Goal: Task Accomplishment & Management: Use online tool/utility

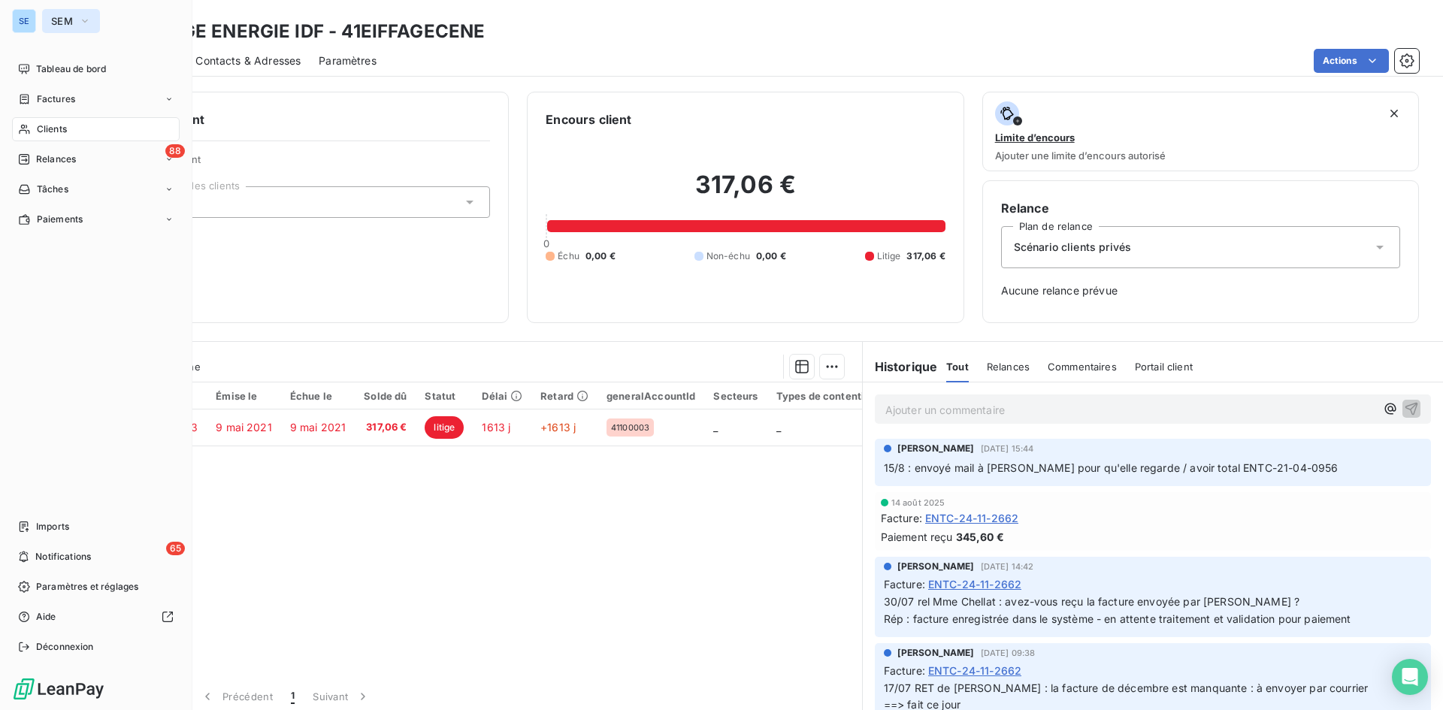
click at [67, 25] on span "SEM" at bounding box center [62, 21] width 22 height 12
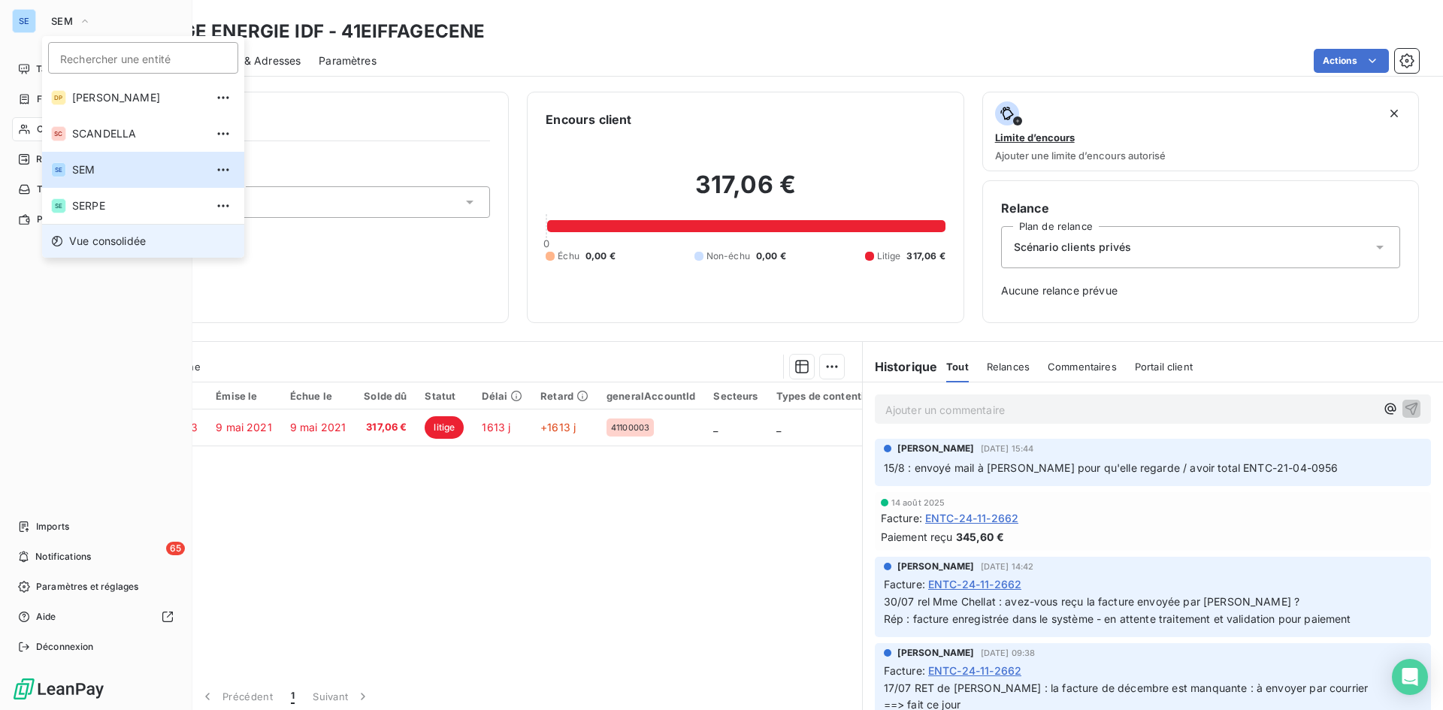
click at [98, 239] on span "Vue consolidée" at bounding box center [107, 241] width 77 height 15
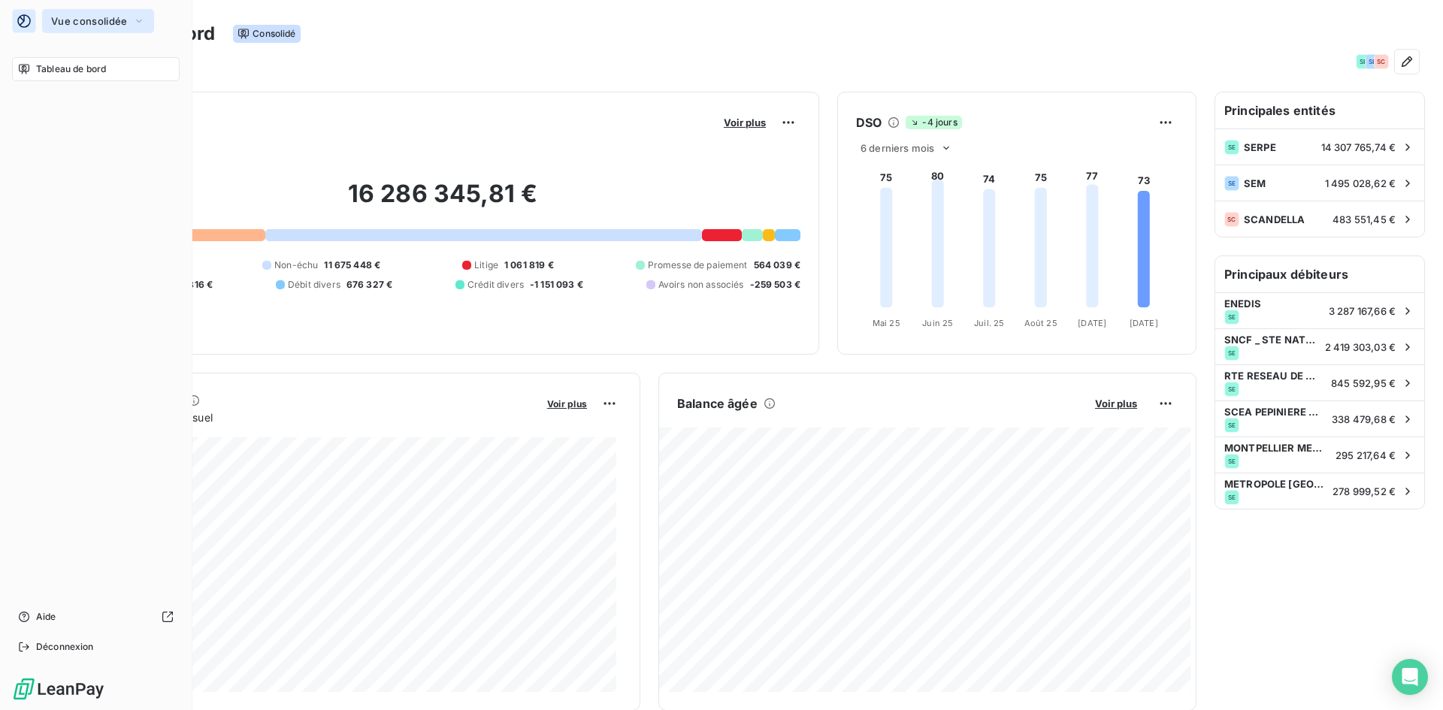
click at [73, 28] on button "Vue consolidée" at bounding box center [98, 21] width 112 height 24
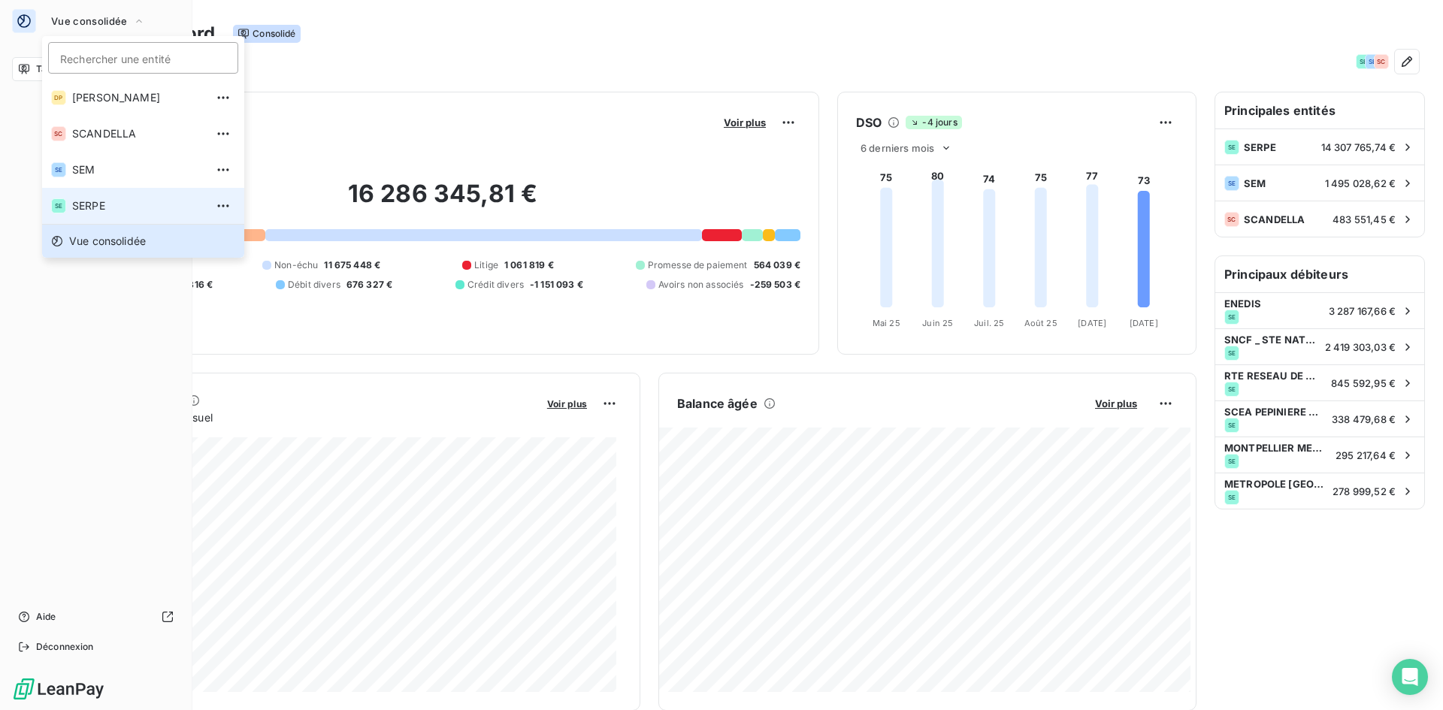
click at [91, 213] on span "SERPE" at bounding box center [138, 205] width 133 height 15
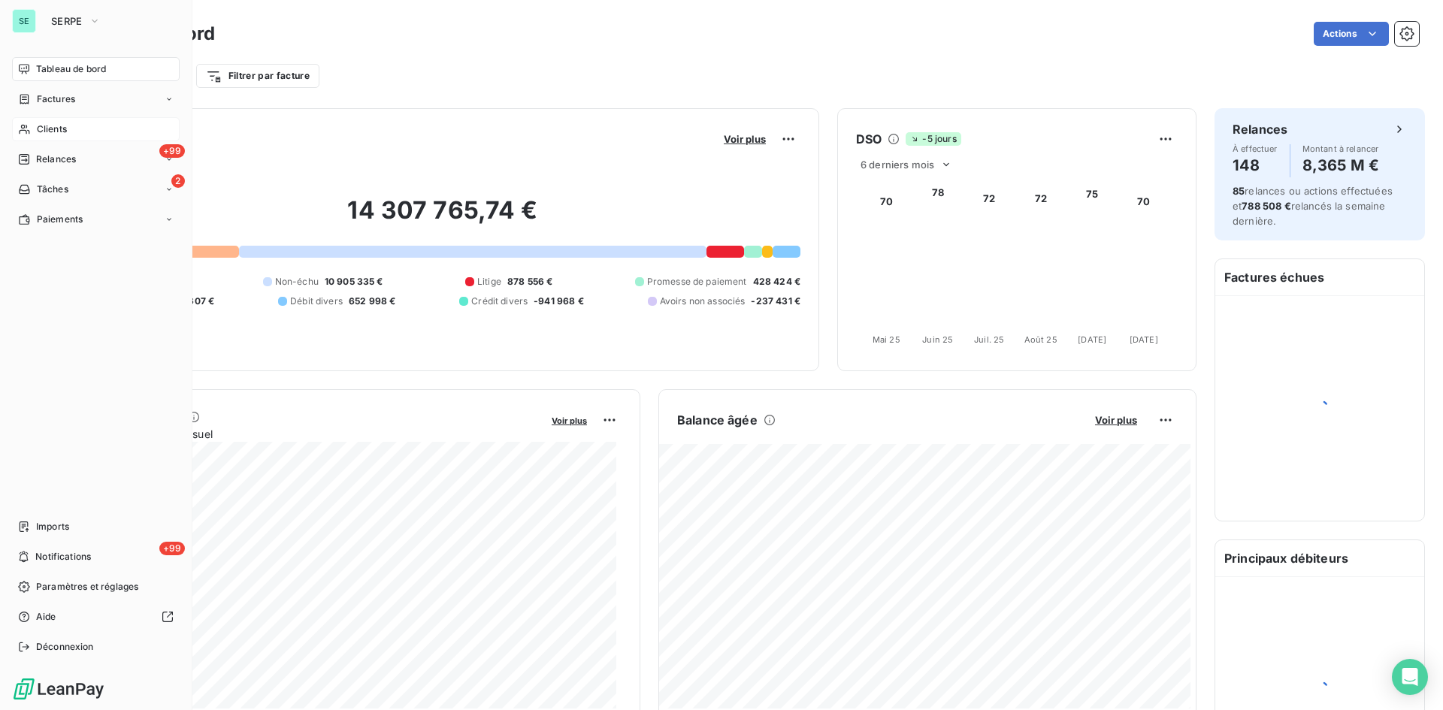
drag, startPoint x: 41, startPoint y: 136, endPoint x: 41, endPoint y: 126, distance: 9.8
click at [41, 136] on div "Clients" at bounding box center [96, 129] width 168 height 24
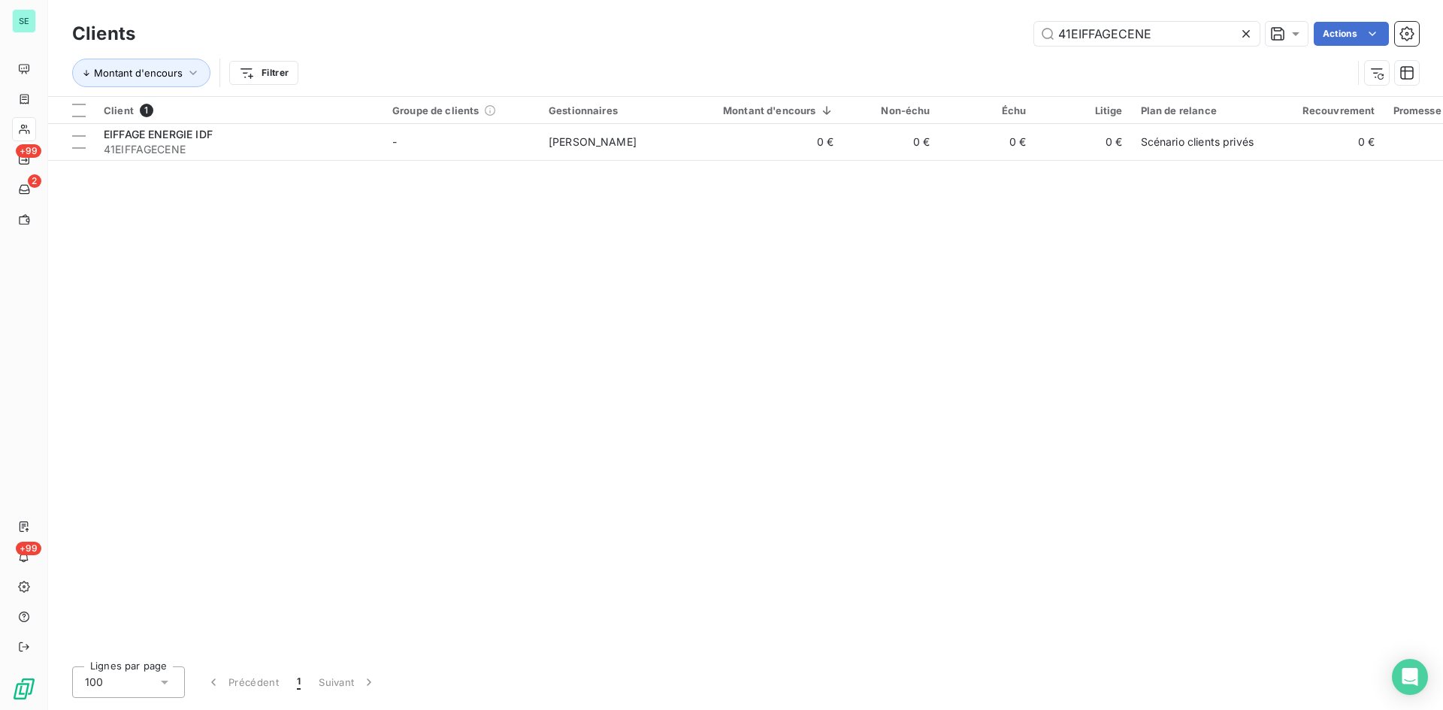
drag, startPoint x: 1147, startPoint y: 38, endPoint x: 1027, endPoint y: 47, distance: 120.6
click at [1027, 47] on div "Clients 41EIFFAGECENE Actions" at bounding box center [745, 34] width 1347 height 32
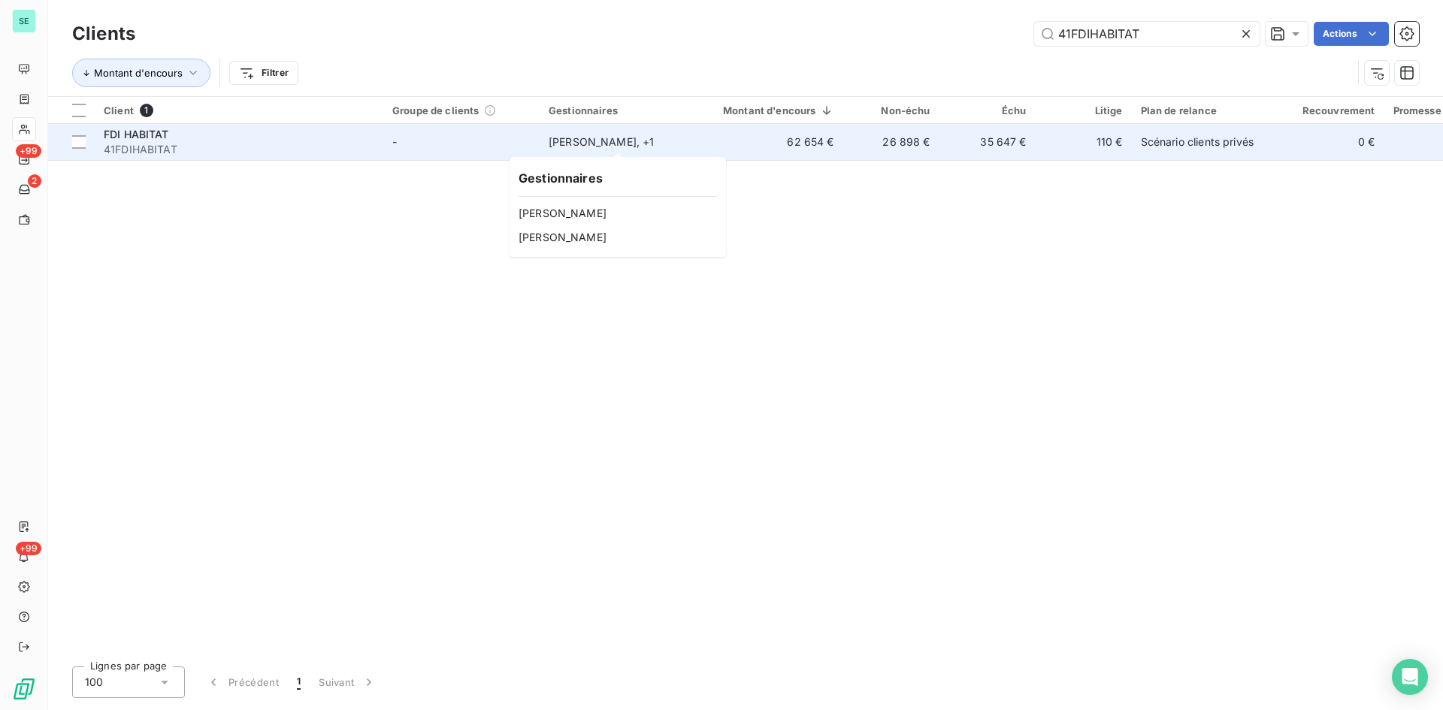
type input "41FDIHABITAT"
click at [599, 146] on div "[PERSON_NAME] , + 1" at bounding box center [618, 142] width 138 height 15
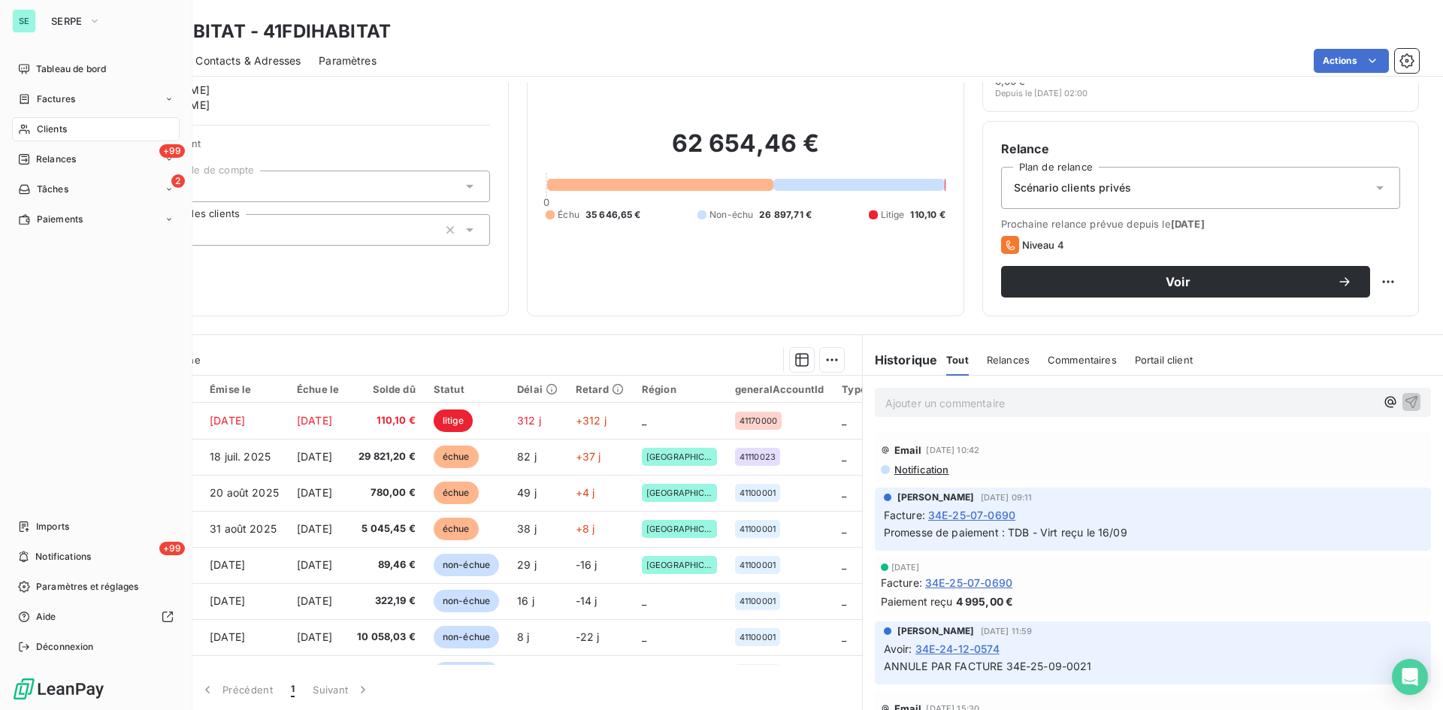
click at [47, 121] on div "Clients" at bounding box center [96, 129] width 168 height 24
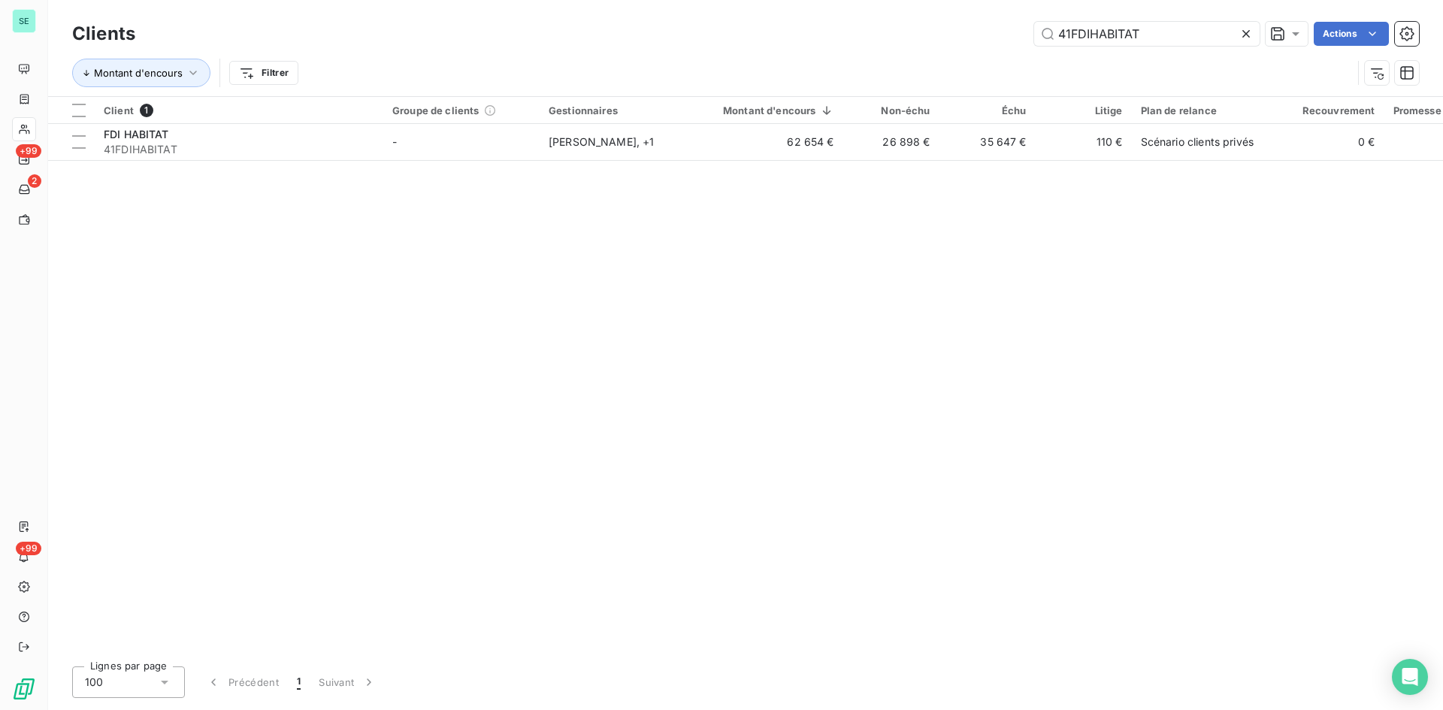
drag, startPoint x: 1187, startPoint y: 40, endPoint x: 870, endPoint y: 31, distance: 316.5
click at [870, 31] on div "41FDIHABITAT Actions" at bounding box center [785, 34] width 1265 height 24
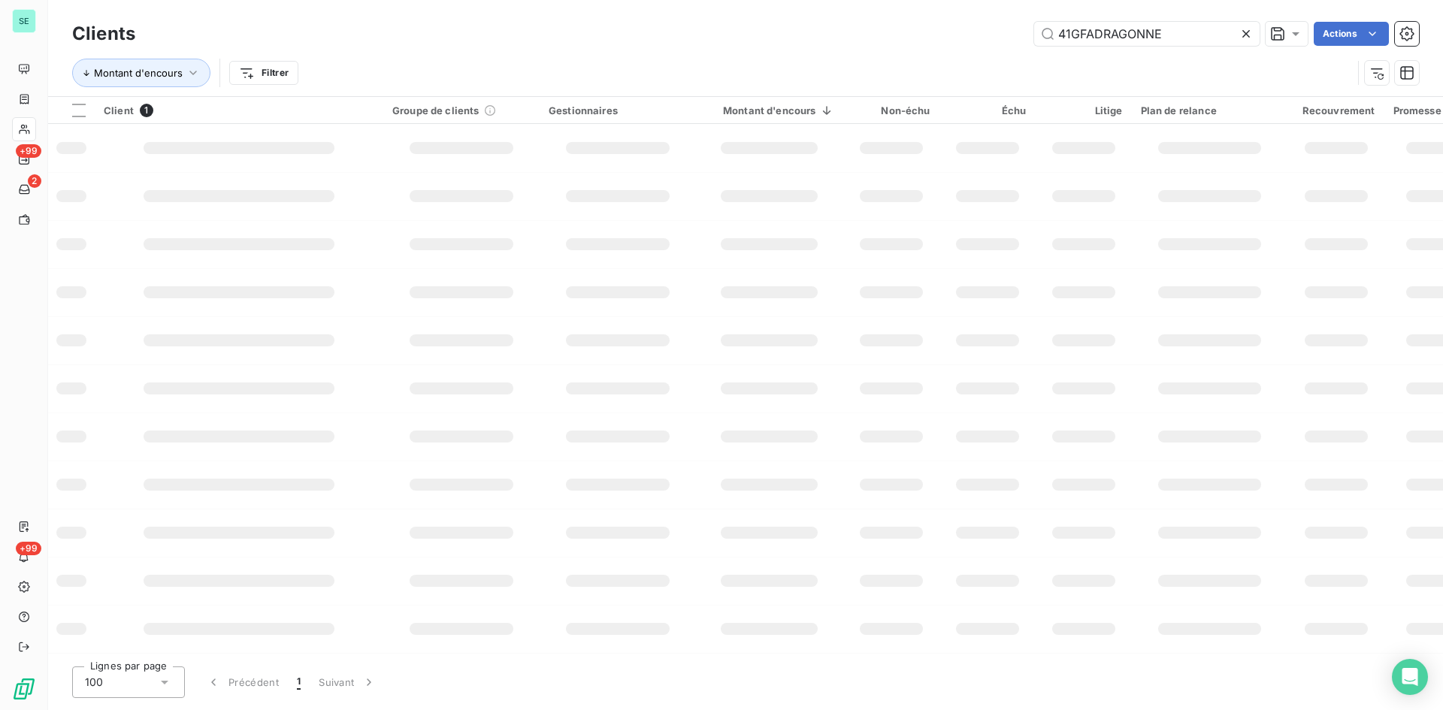
type input "41GFADRAGONNE"
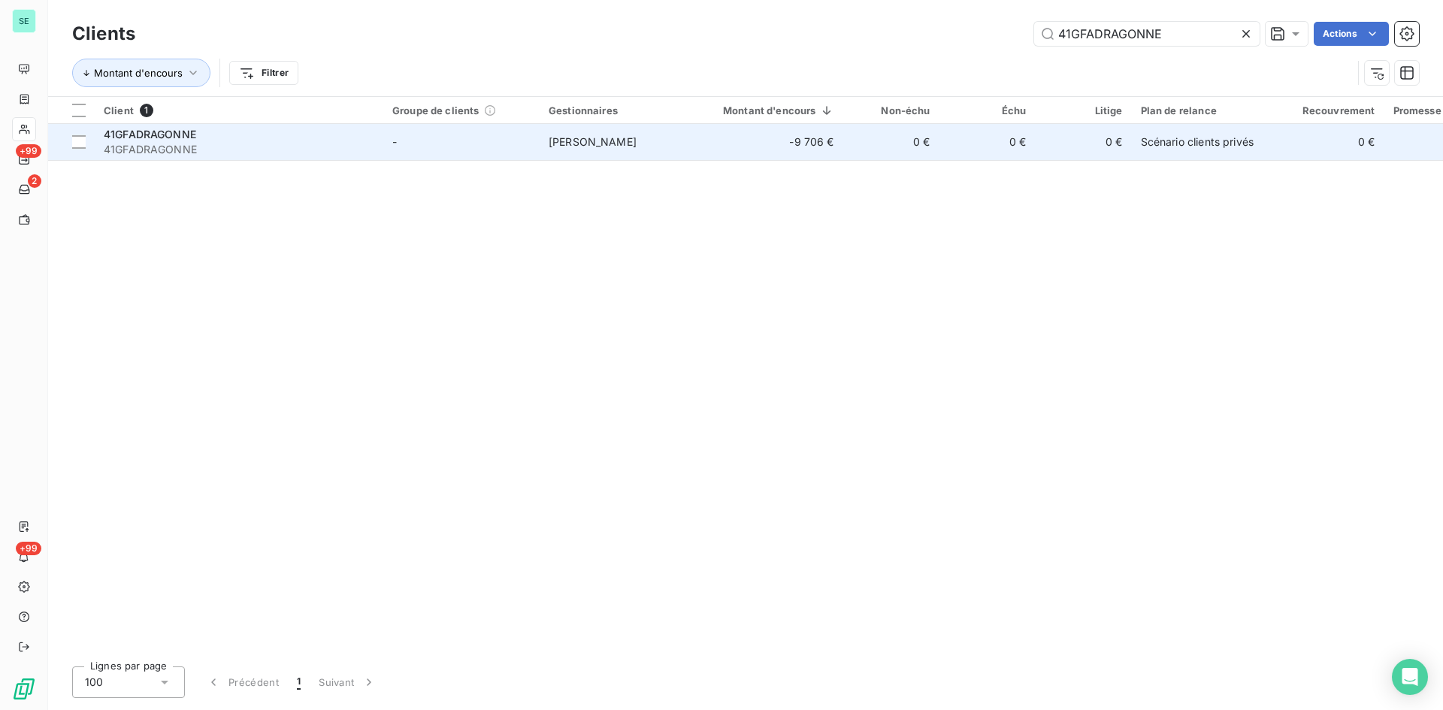
click at [590, 140] on span "[PERSON_NAME]" at bounding box center [593, 141] width 88 height 13
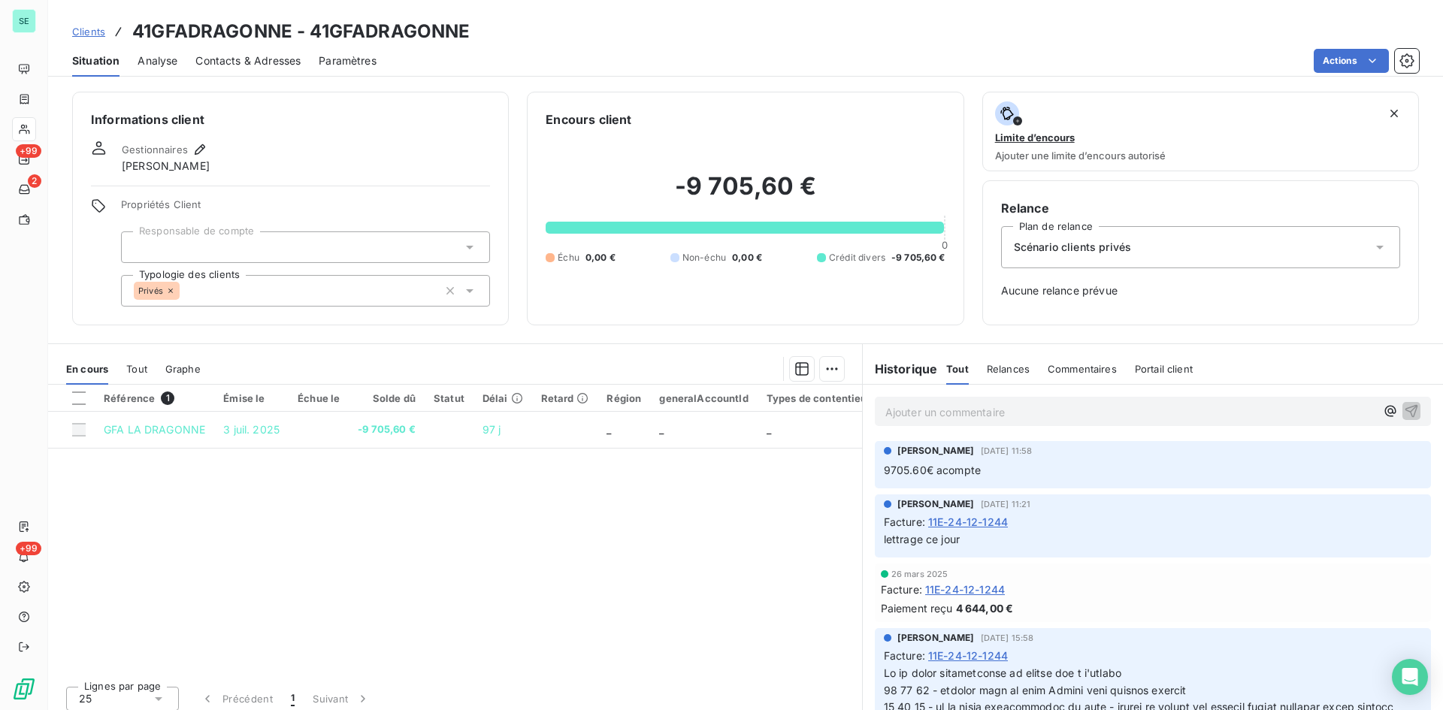
click at [132, 368] on span "Tout" at bounding box center [136, 369] width 21 height 12
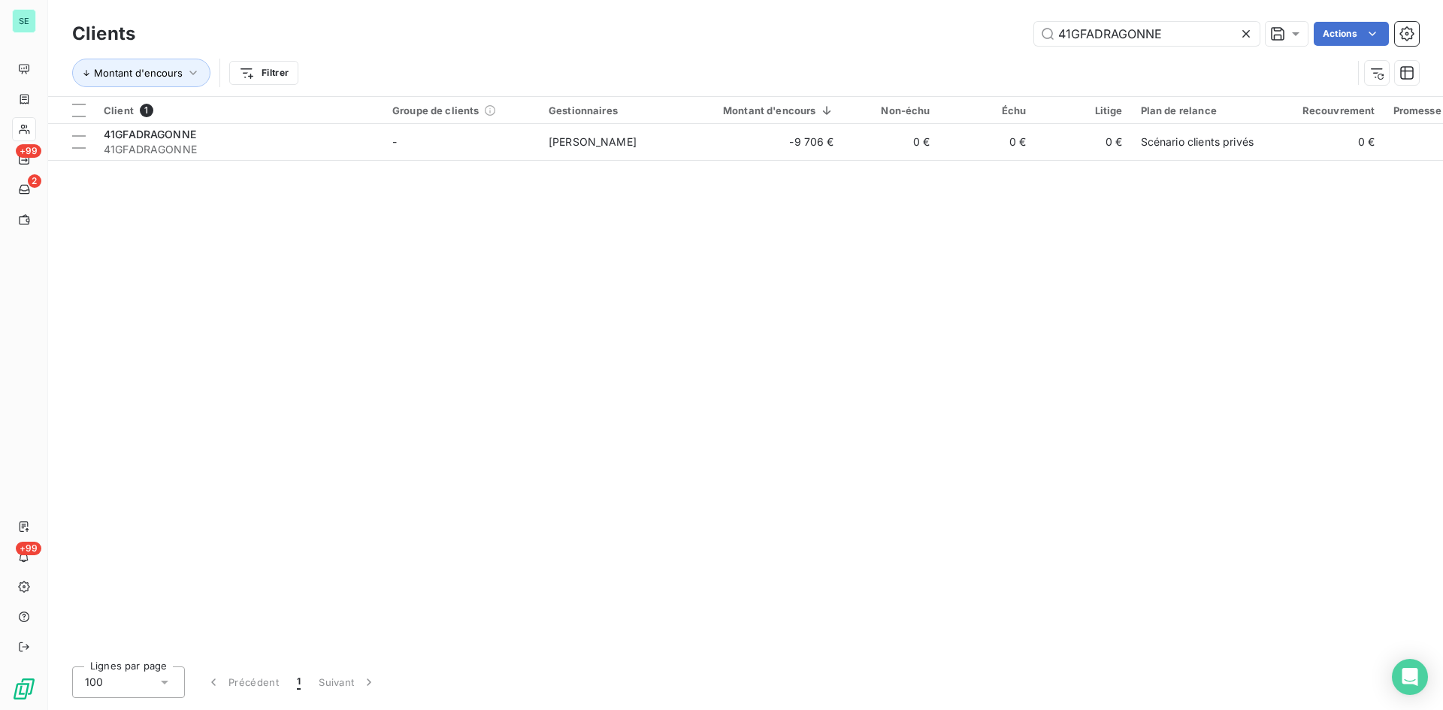
drag, startPoint x: 1159, startPoint y: 32, endPoint x: 944, endPoint y: 27, distance: 215.0
click at [944, 27] on div "41GFADRAGONNE Actions" at bounding box center [785, 34] width 1265 height 24
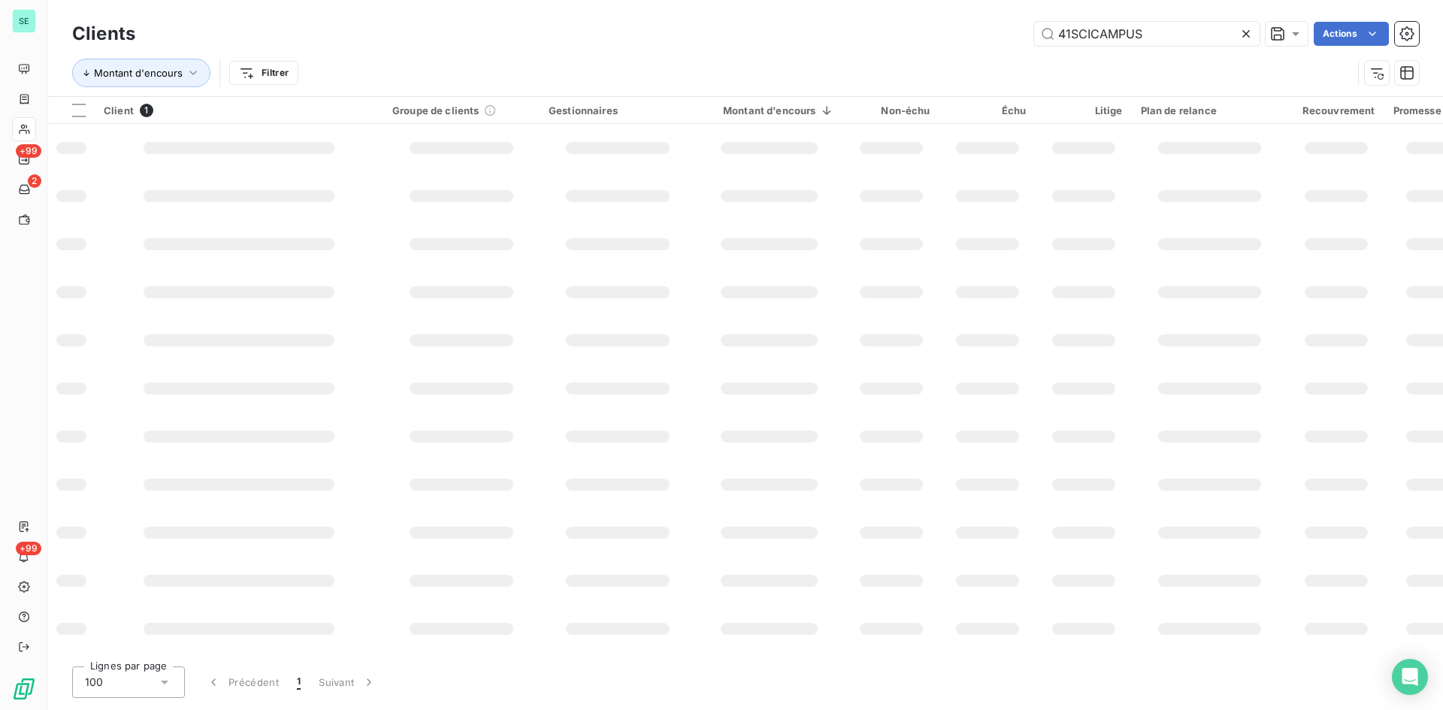
type input "41SCICAMPUS"
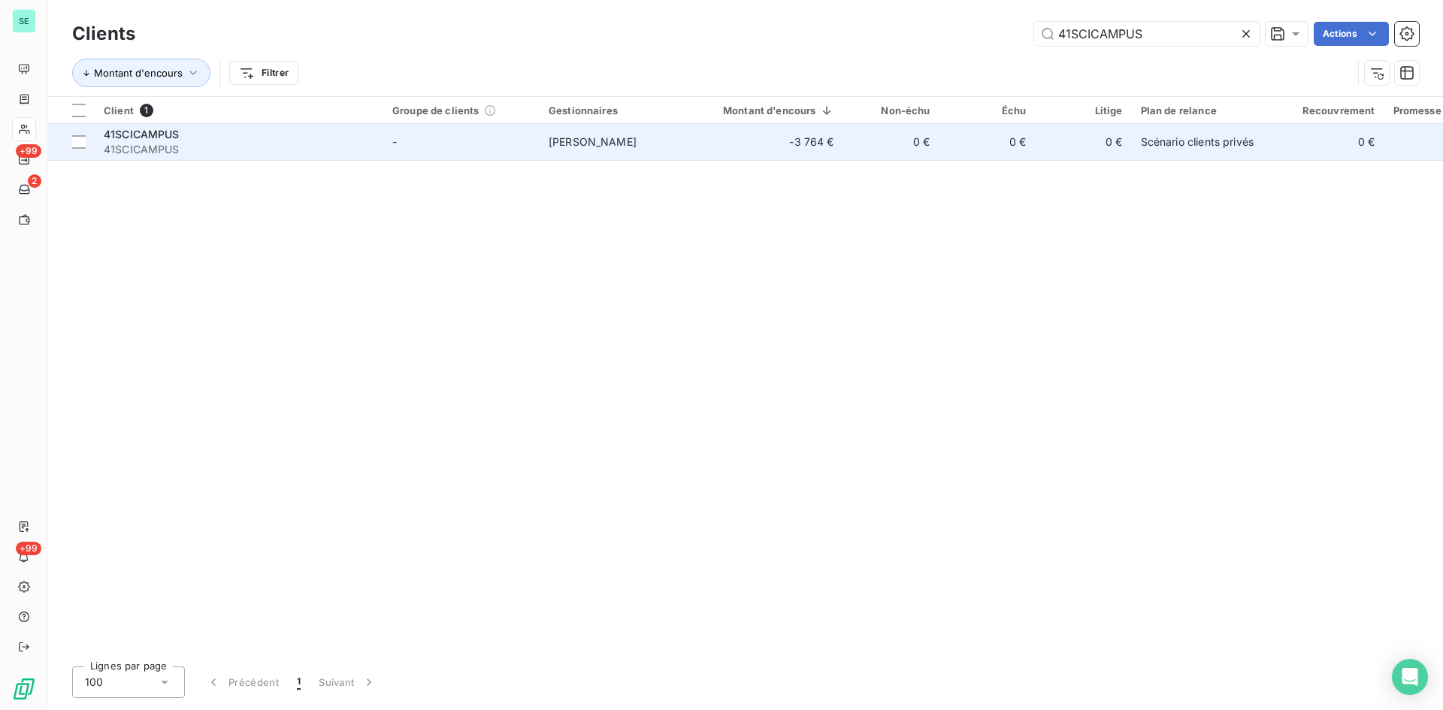
click at [199, 132] on div "41SCICAMPUS" at bounding box center [239, 134] width 271 height 15
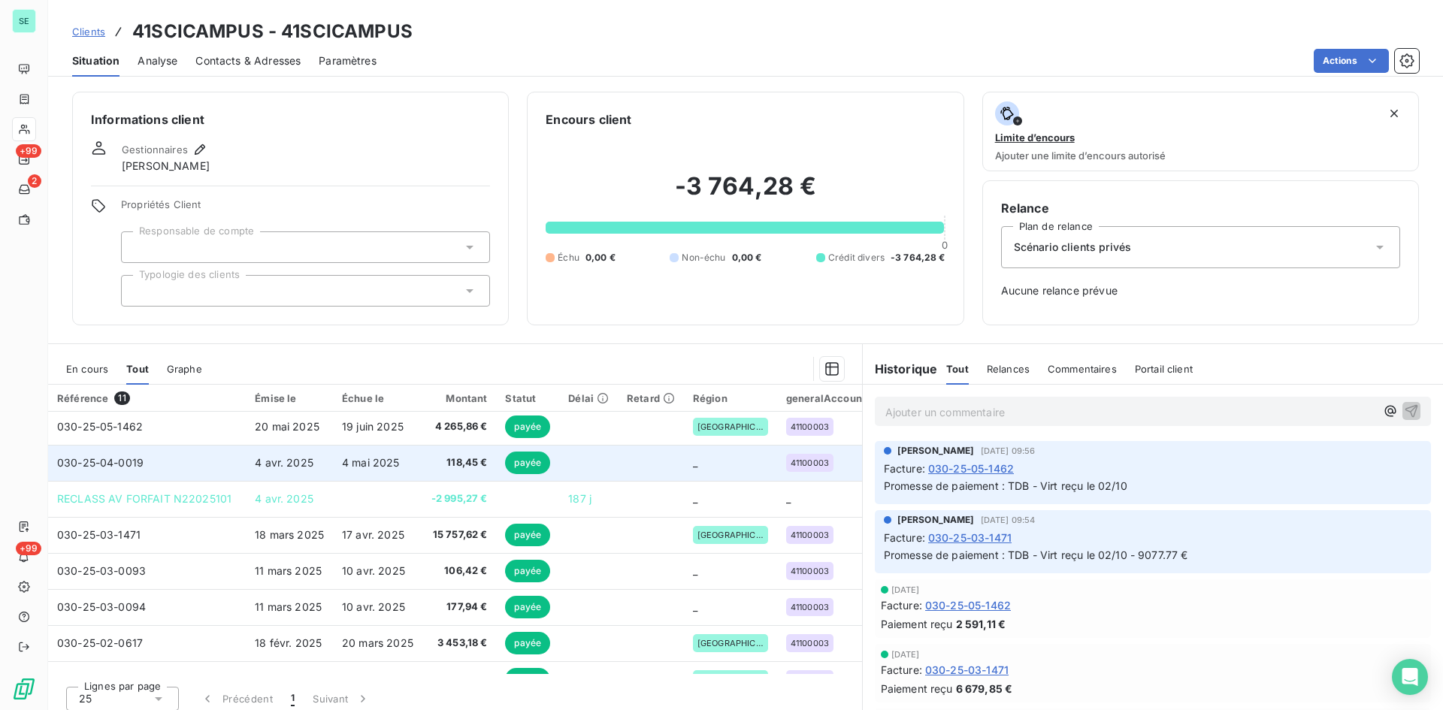
scroll to position [141, 0]
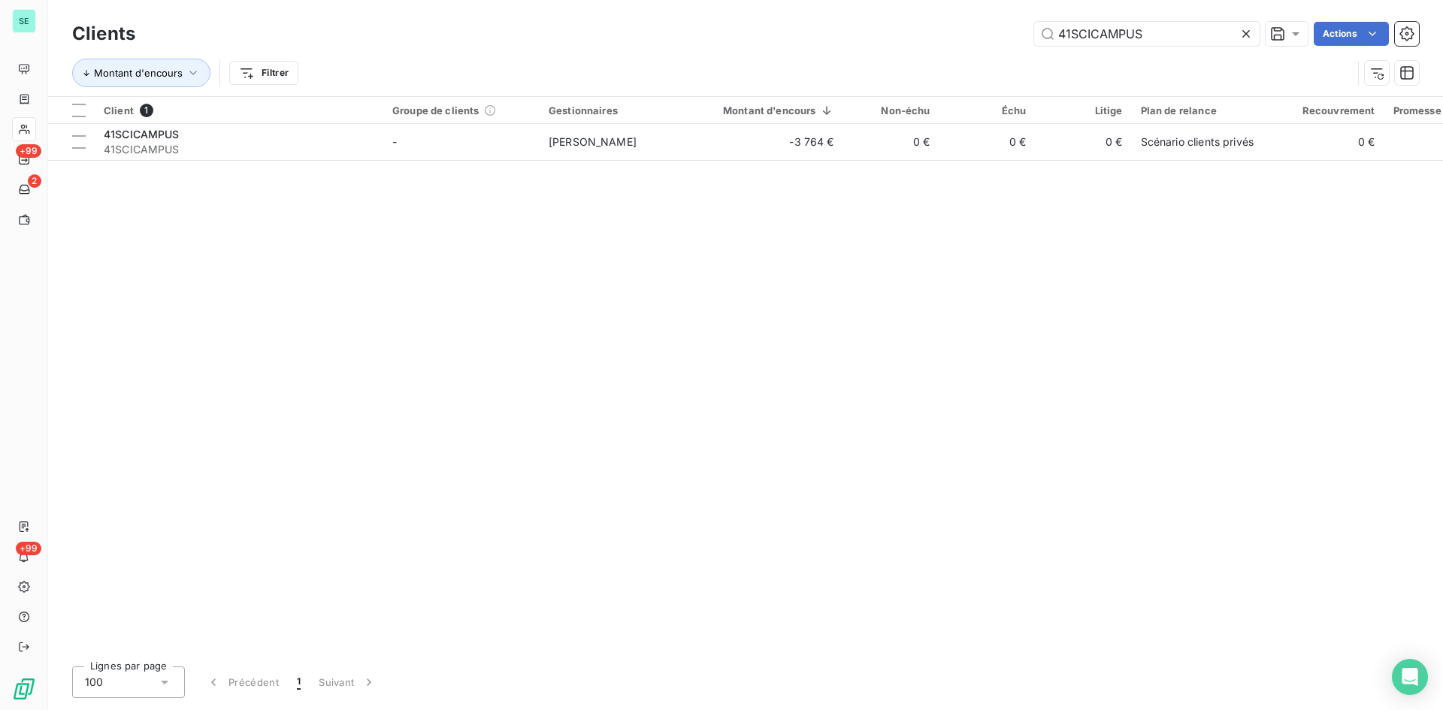
drag, startPoint x: 1163, startPoint y: 34, endPoint x: 903, endPoint y: 23, distance: 260.2
click at [903, 23] on div "41SCICAMPUS Actions" at bounding box center [785, 34] width 1265 height 24
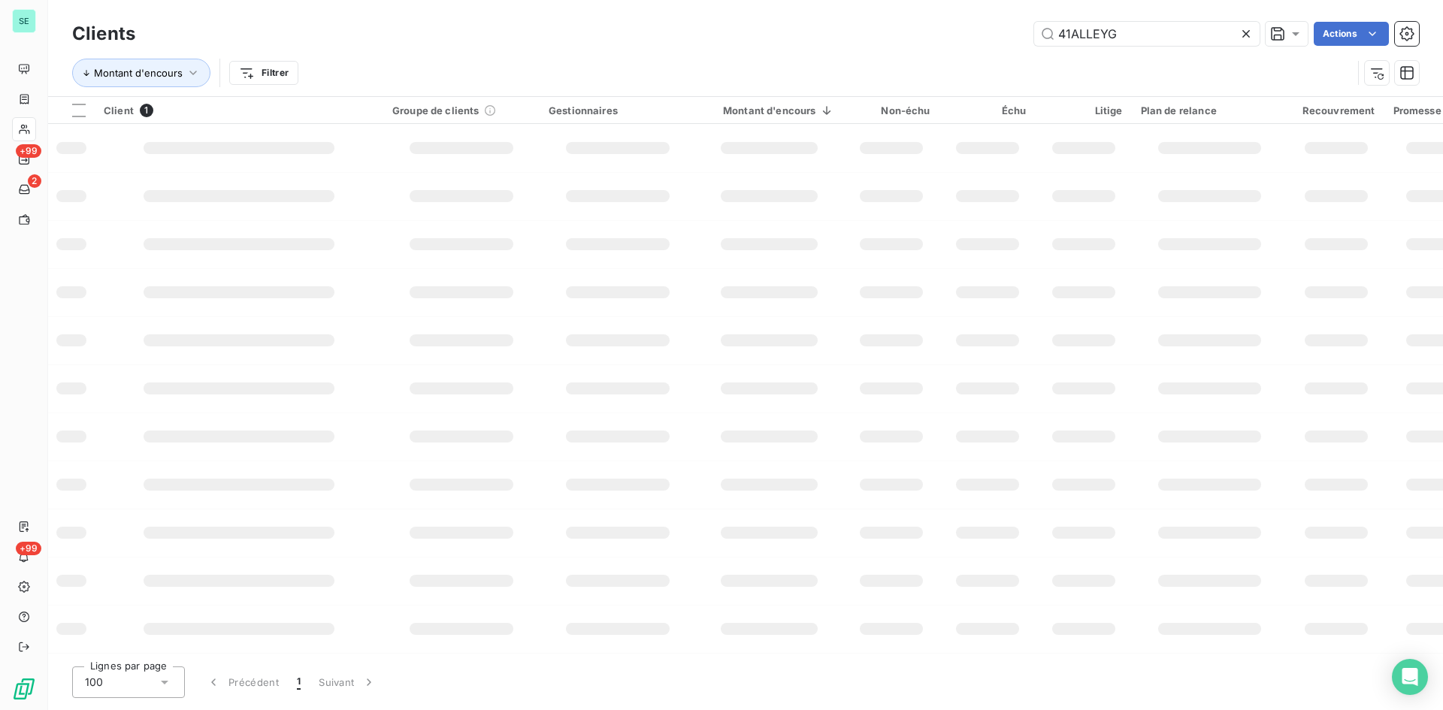
type input "41ALLEYG"
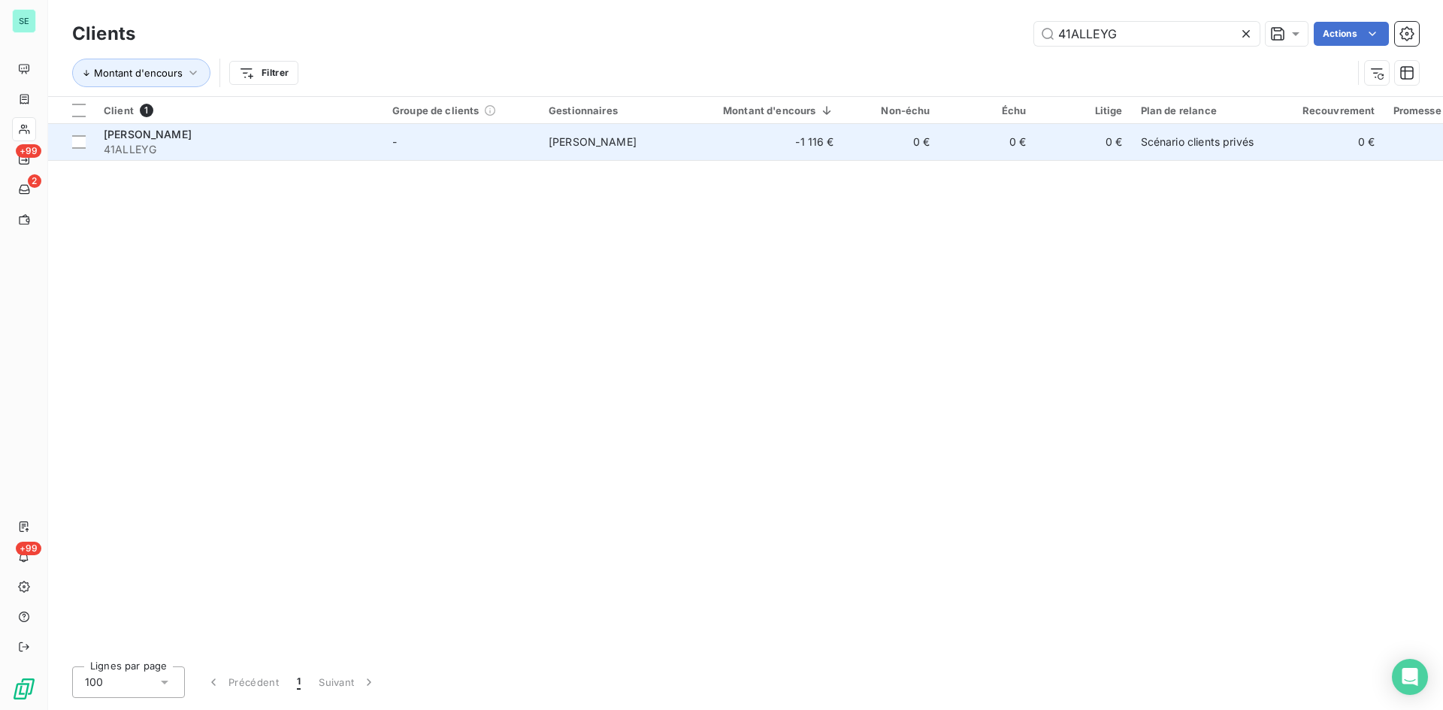
click at [120, 132] on span "[PERSON_NAME]" at bounding box center [148, 134] width 88 height 13
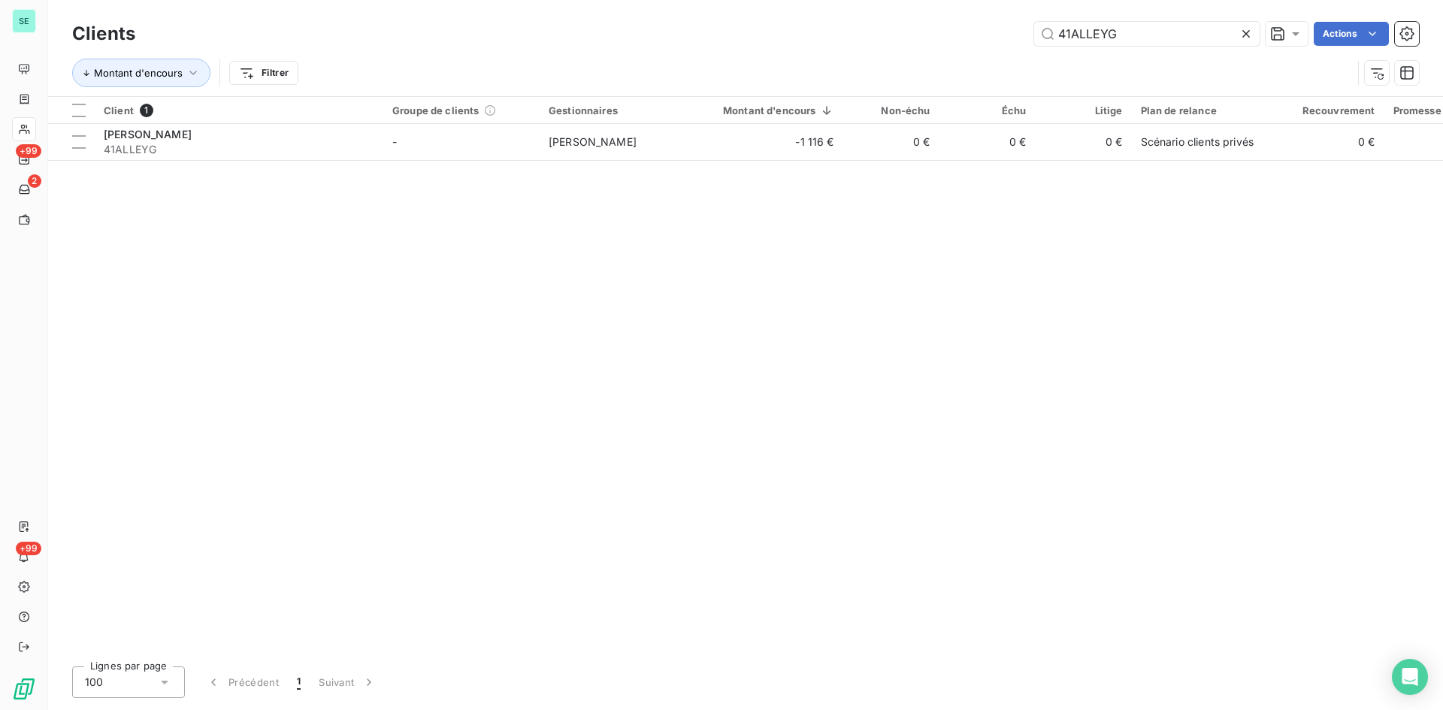
drag, startPoint x: 1149, startPoint y: 34, endPoint x: 948, endPoint y: 12, distance: 201.8
click at [948, 12] on div "Clients 41ALLEYG Actions Montant d'encours Filtrer" at bounding box center [745, 48] width 1395 height 96
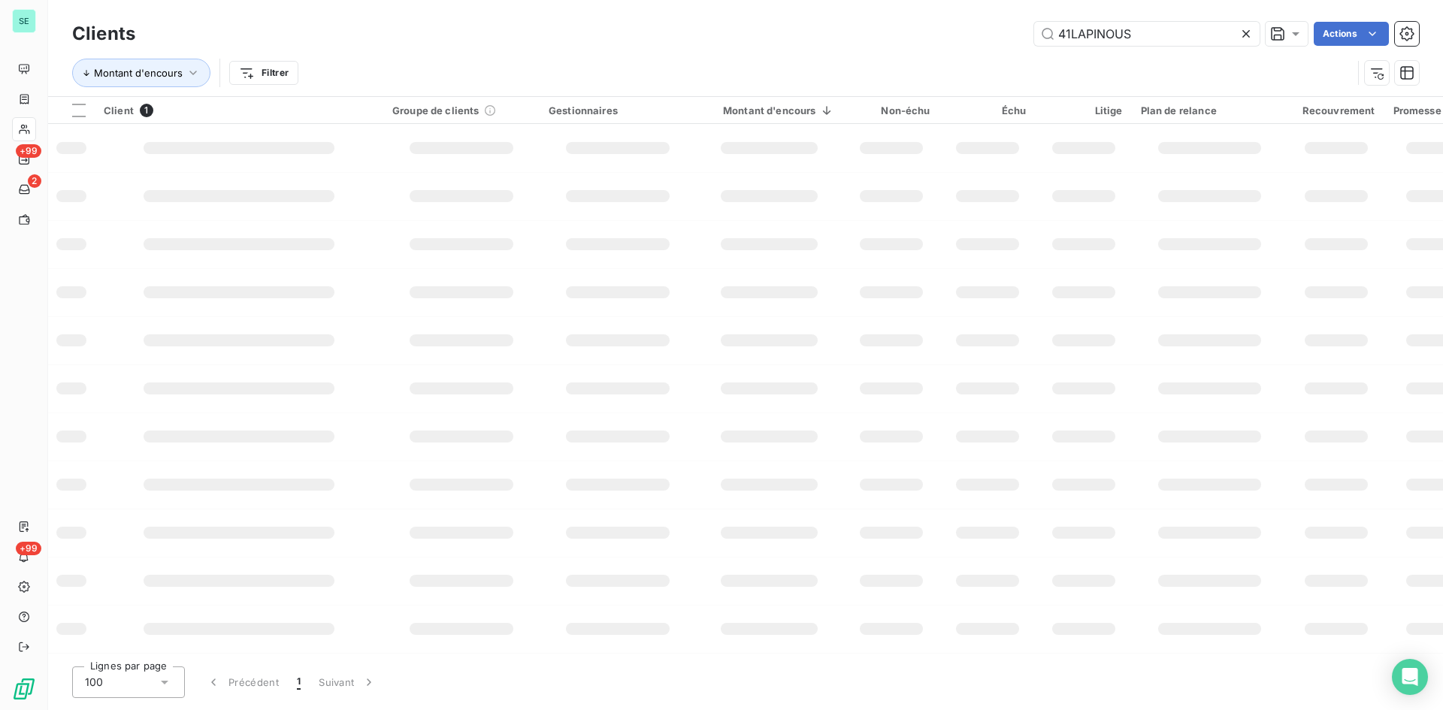
type input "41LAPINOUS"
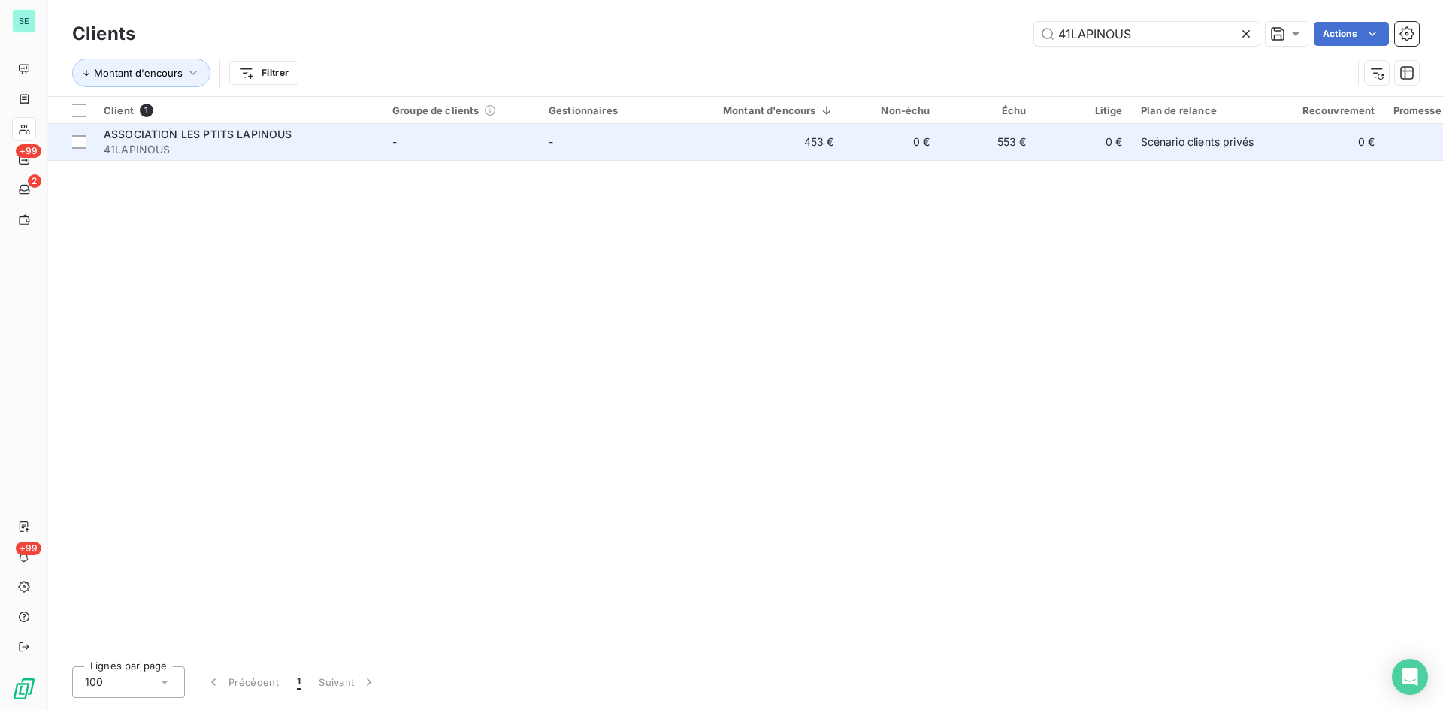
click at [292, 140] on div "ASSOCIATION LES PTITS LAPINOUS" at bounding box center [239, 134] width 271 height 15
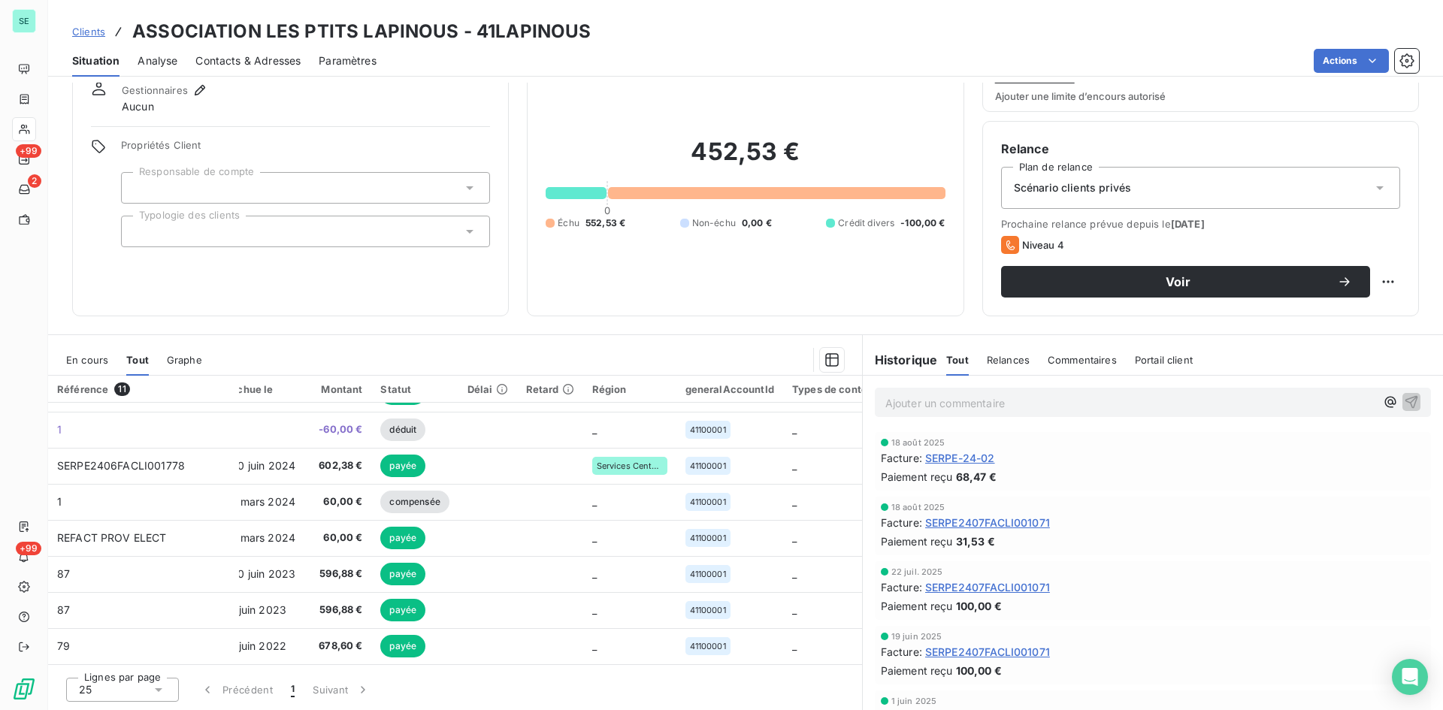
scroll to position [141, 0]
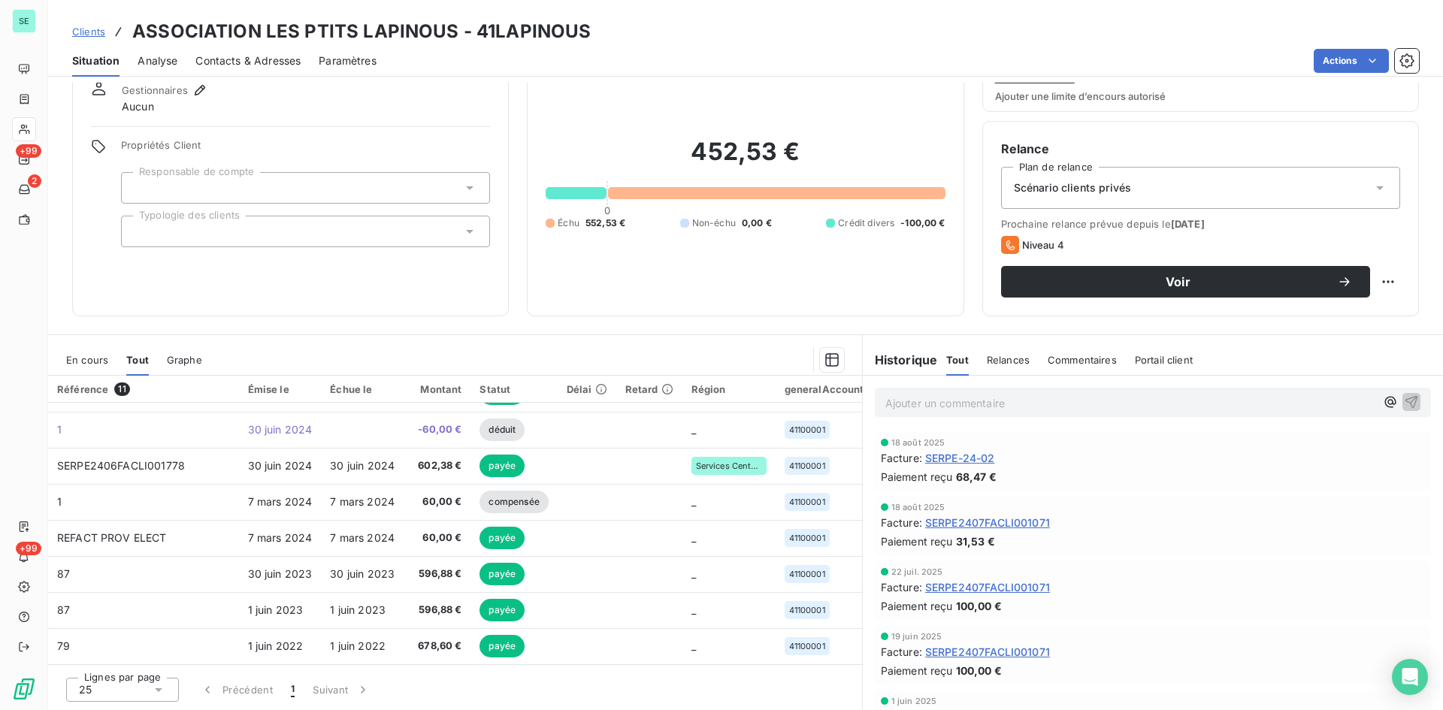
click at [1023, 525] on span "SERPE2407FACLI001071" at bounding box center [987, 523] width 125 height 16
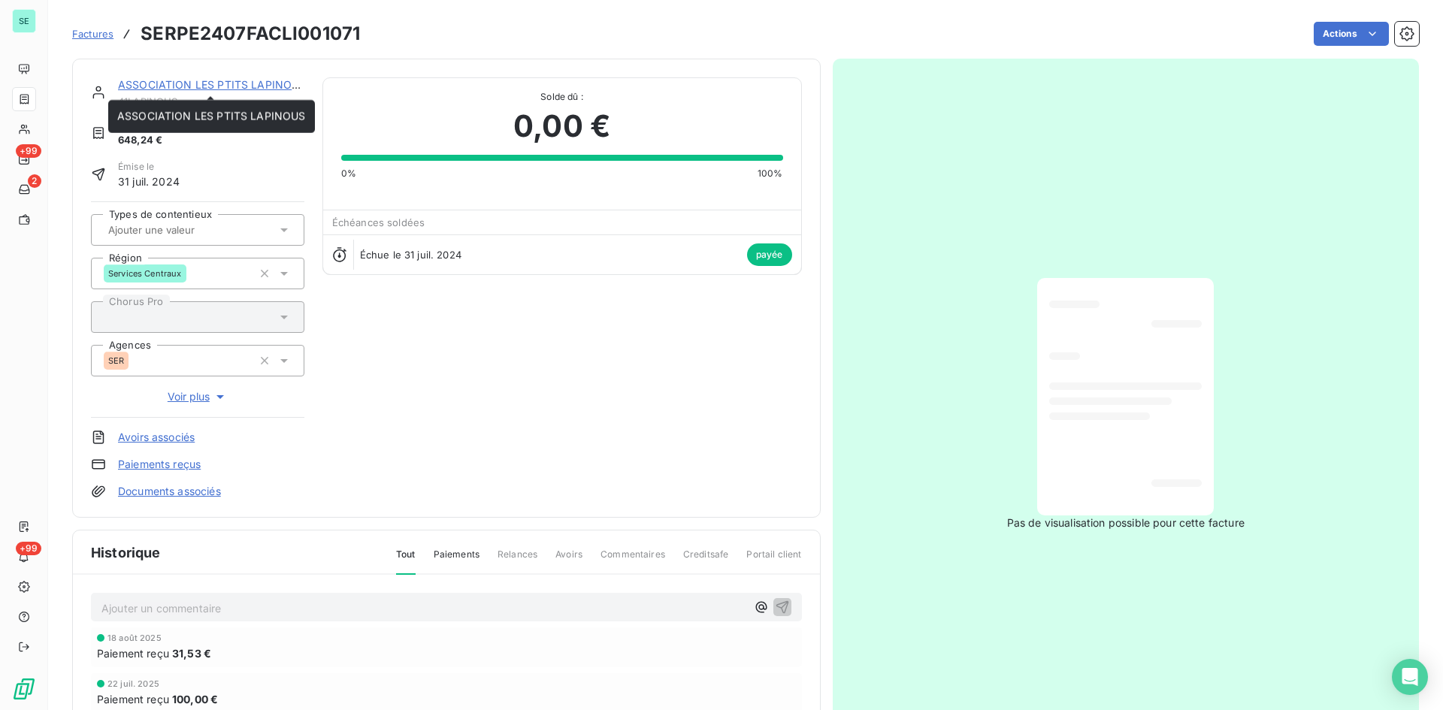
click at [196, 86] on link "ASSOCIATION LES PTITS LAPINOUS" at bounding box center [212, 84] width 189 height 13
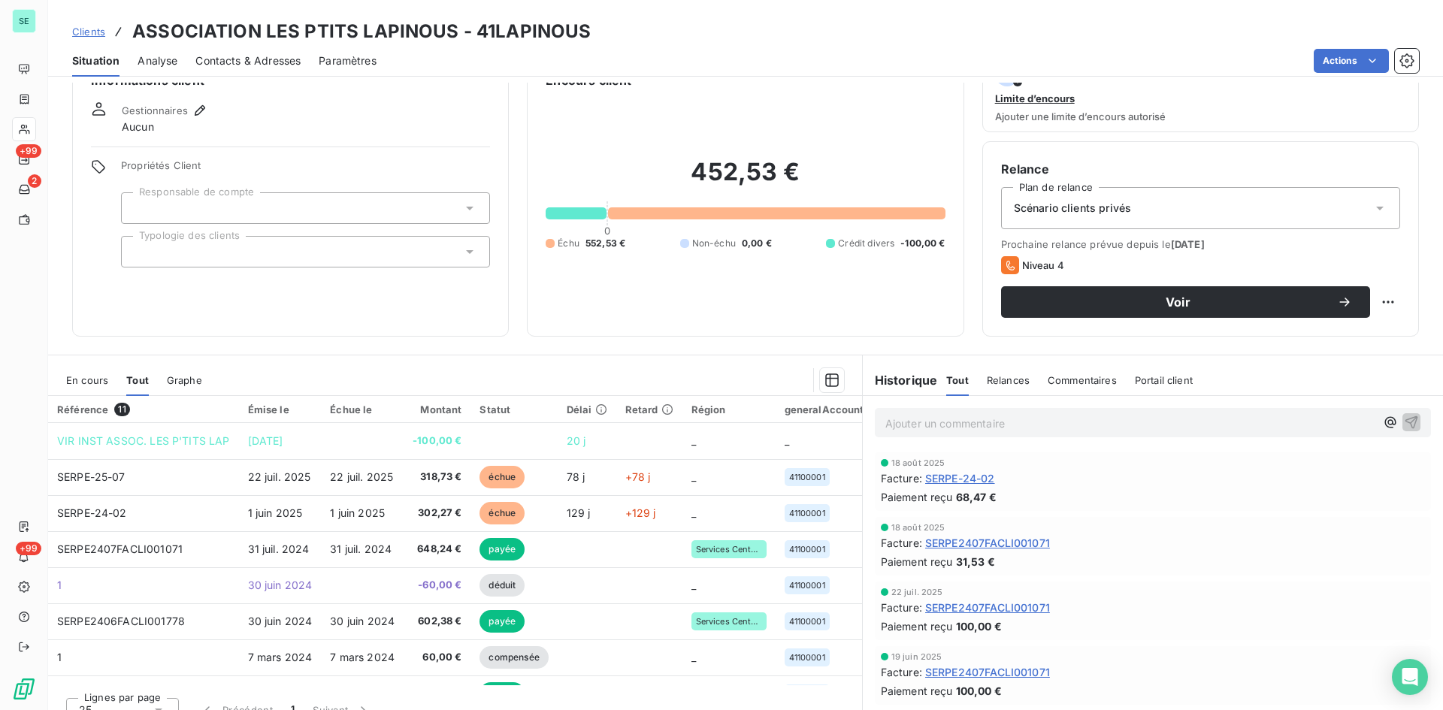
scroll to position [59, 0]
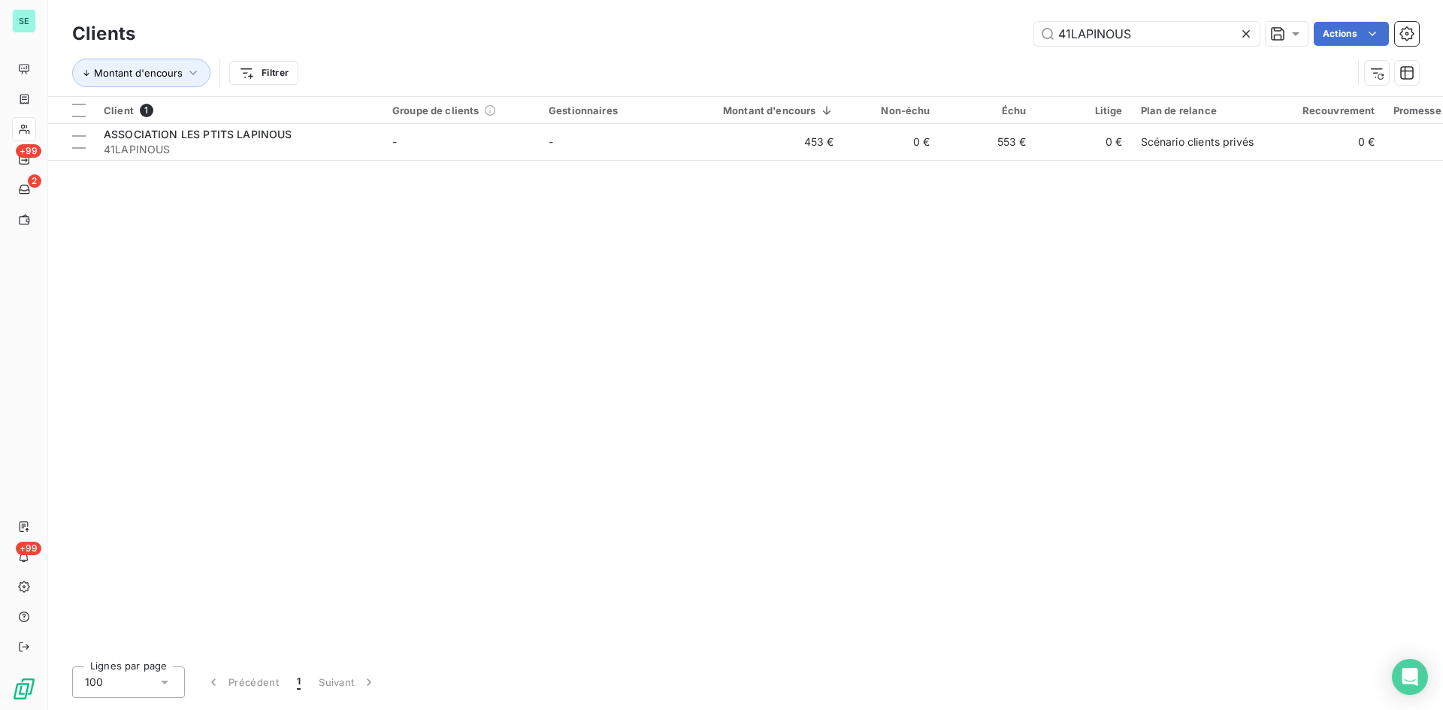
drag, startPoint x: 1141, startPoint y: 38, endPoint x: 779, endPoint y: 41, distance: 362.2
click at [779, 41] on div "41LAPINOUS Actions" at bounding box center [785, 34] width 1265 height 24
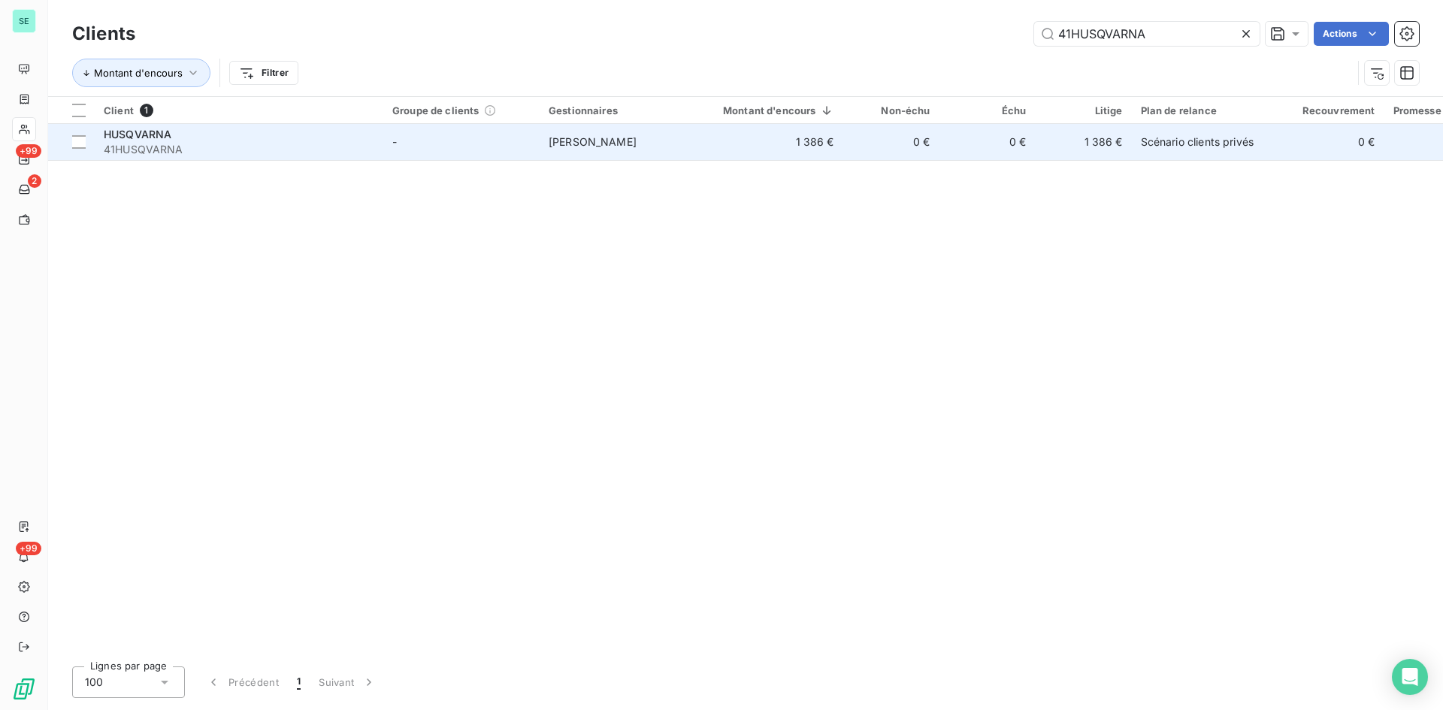
type input "41HUSQVARNA"
click at [141, 131] on span "HUSQVARNA" at bounding box center [138, 134] width 68 height 13
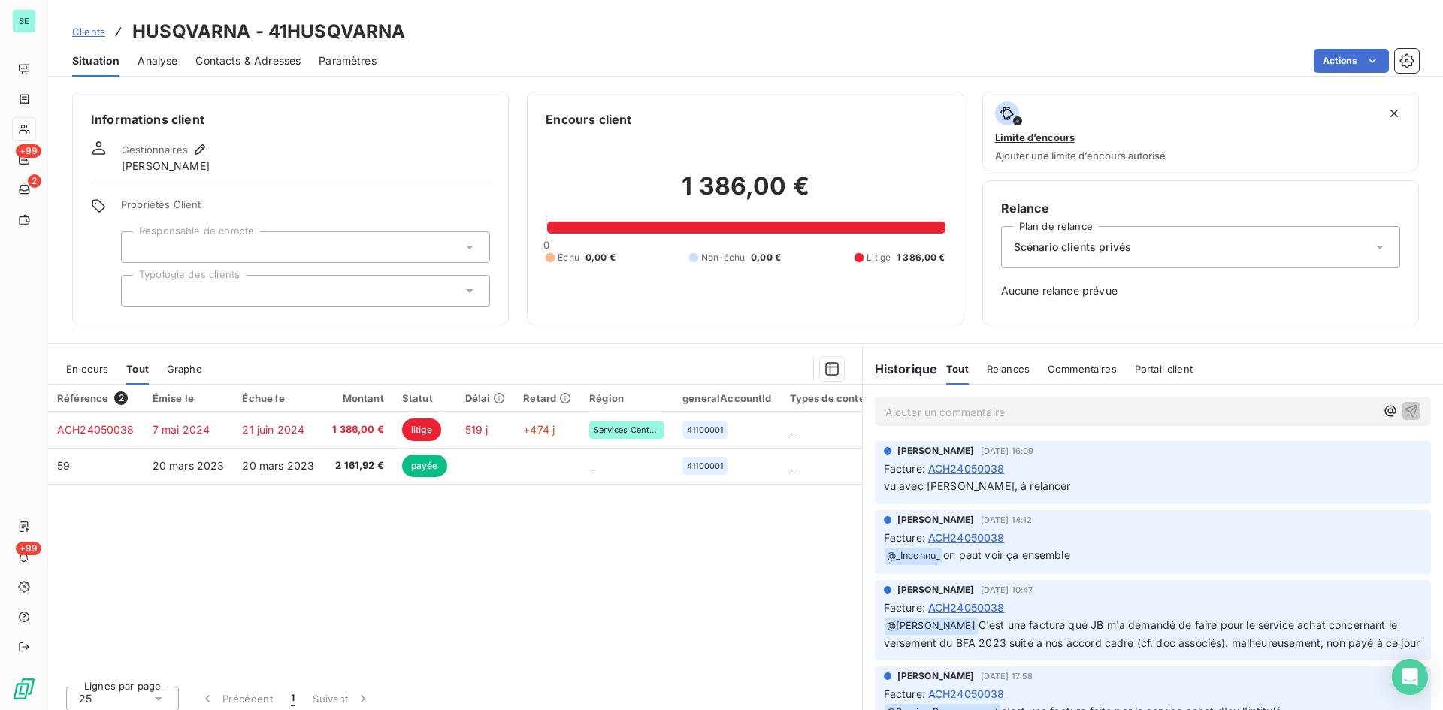
drag, startPoint x: 418, startPoint y: 667, endPoint x: 450, endPoint y: 668, distance: 32.3
click at [450, 668] on div "Référence 2 Émise le Échue le Montant Statut Délai Retard Région generalAccount…" at bounding box center [455, 529] width 814 height 289
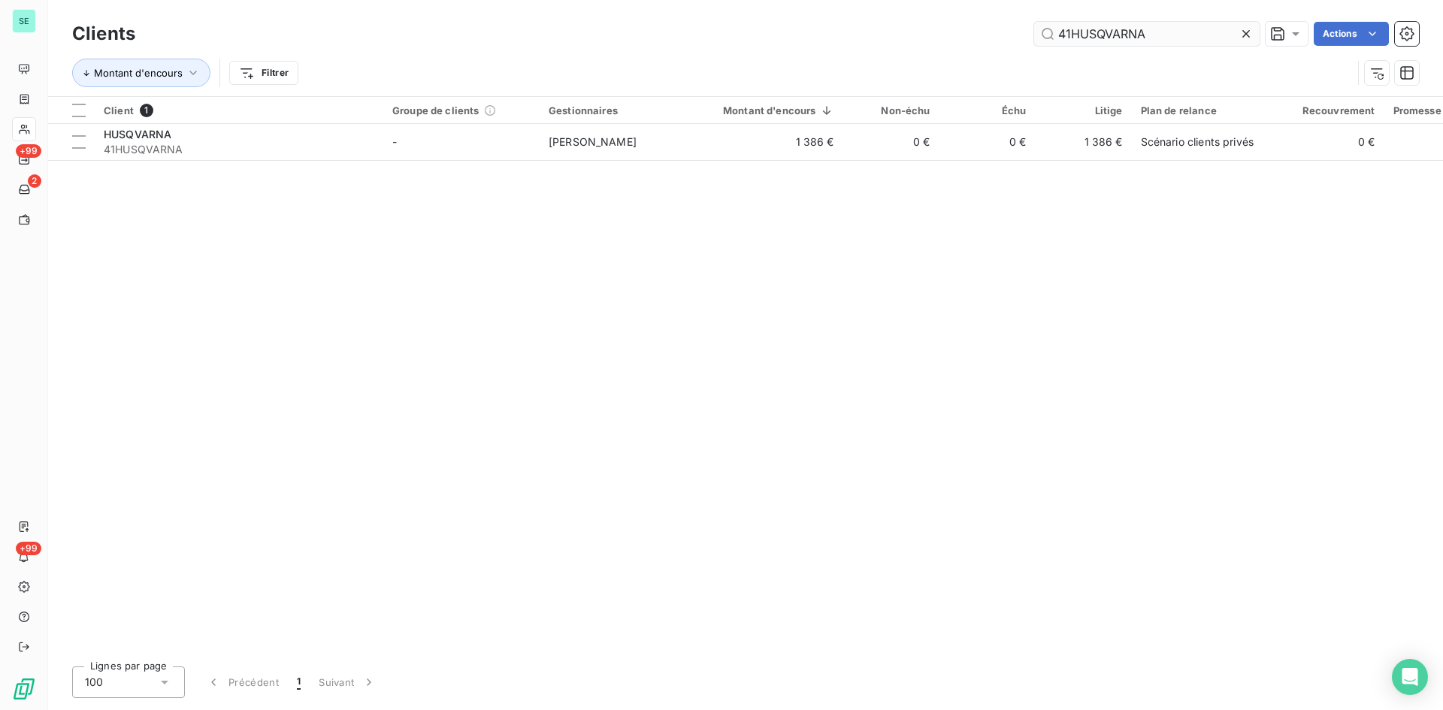
click at [1151, 25] on input "41HUSQVARNA" at bounding box center [1146, 34] width 225 height 24
drag, startPoint x: 1166, startPoint y: 40, endPoint x: 833, endPoint y: 46, distance: 332.9
click at [833, 46] on div "Clients 41HUSQVARNA Actions" at bounding box center [745, 34] width 1347 height 32
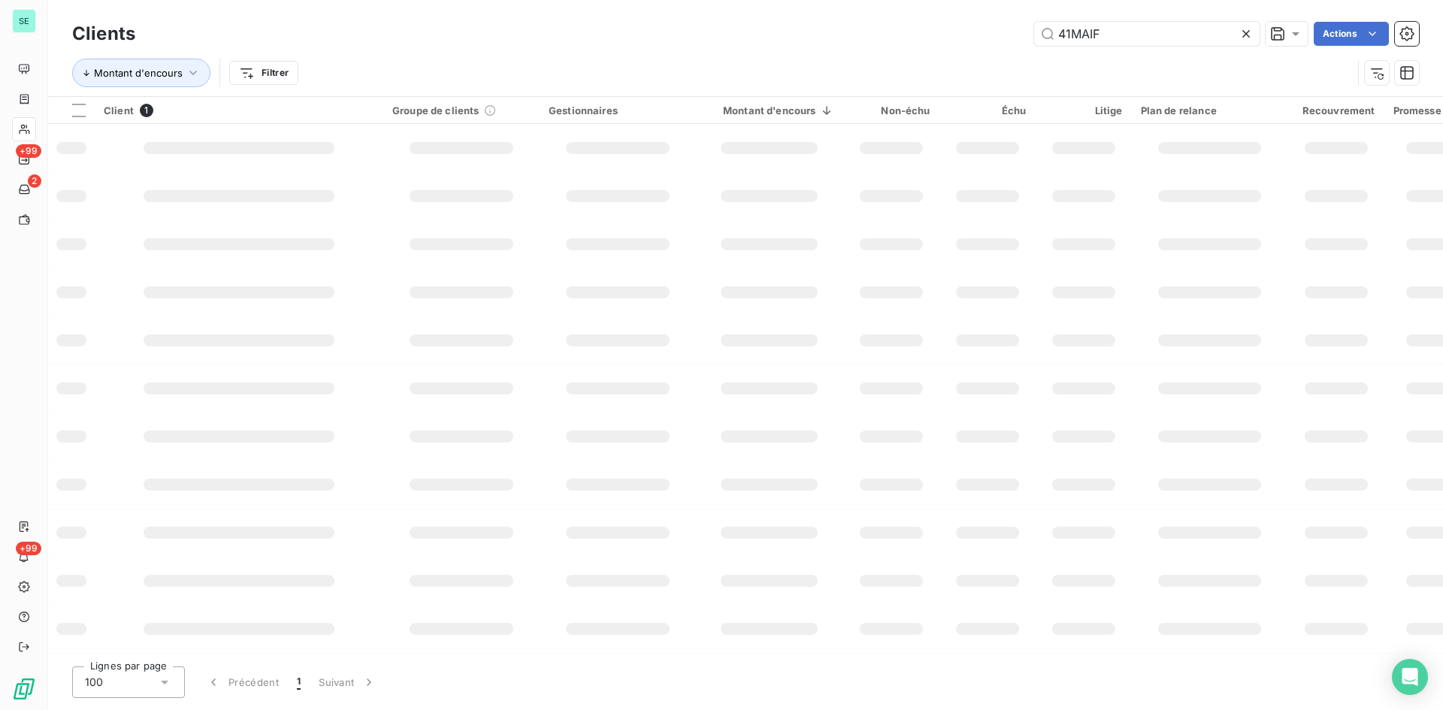
type input "41MAIF"
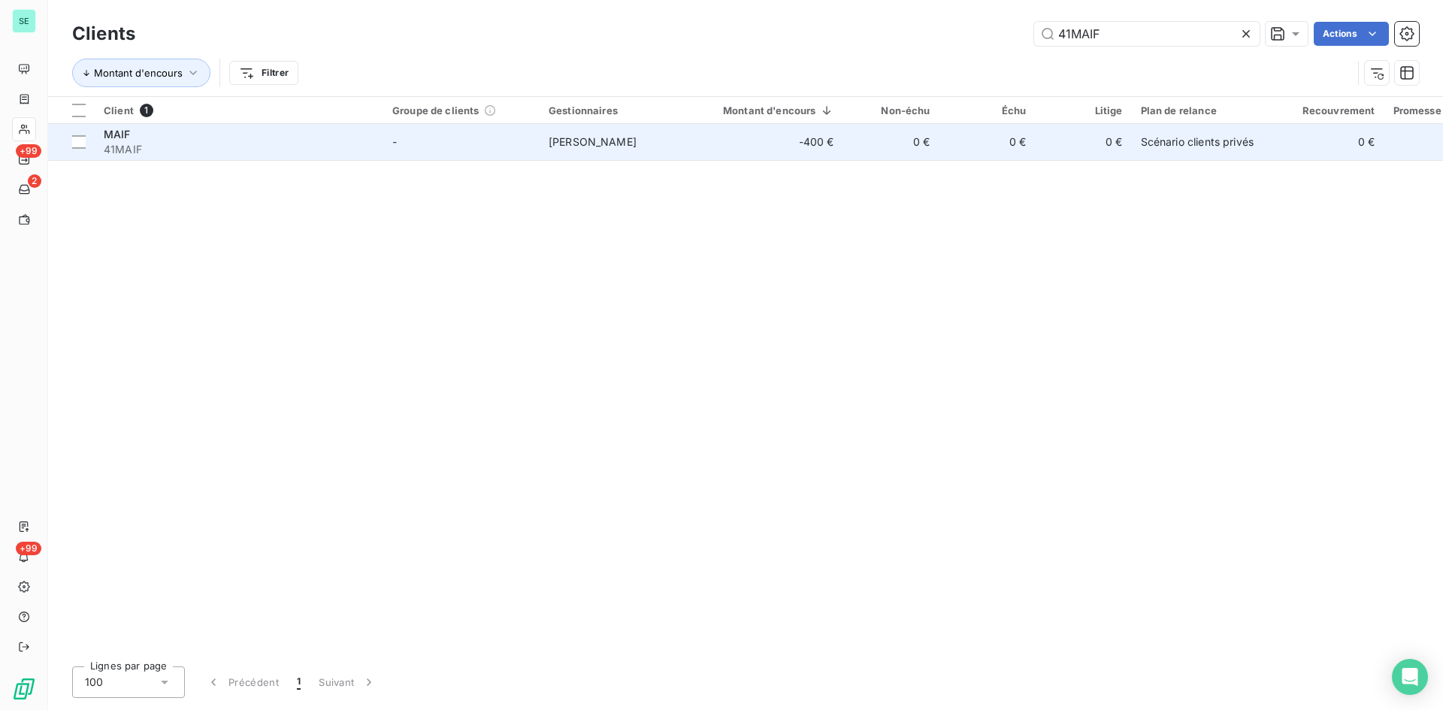
click at [603, 143] on span "[PERSON_NAME]" at bounding box center [593, 141] width 88 height 13
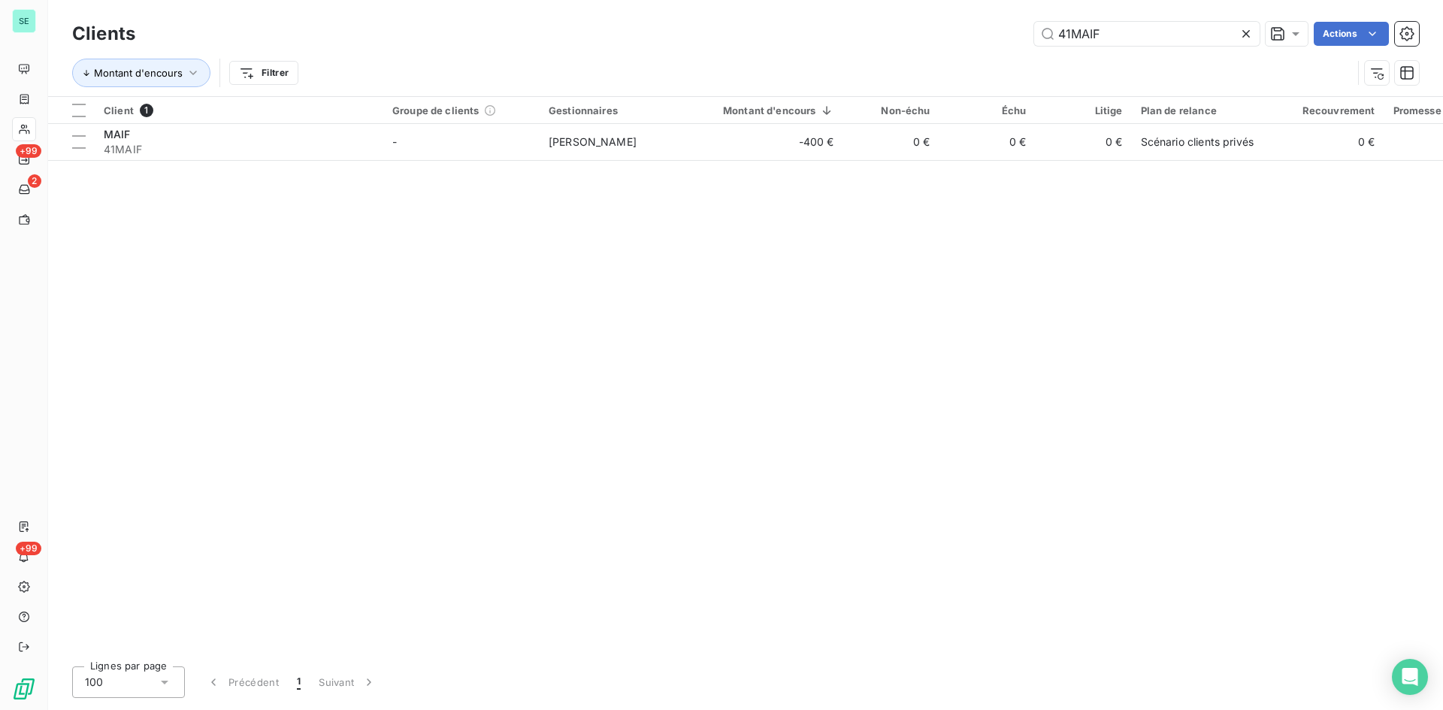
drag, startPoint x: 1104, startPoint y: 41, endPoint x: 948, endPoint y: 35, distance: 156.4
click at [948, 35] on div "41MAIF Actions" at bounding box center [785, 34] width 1265 height 24
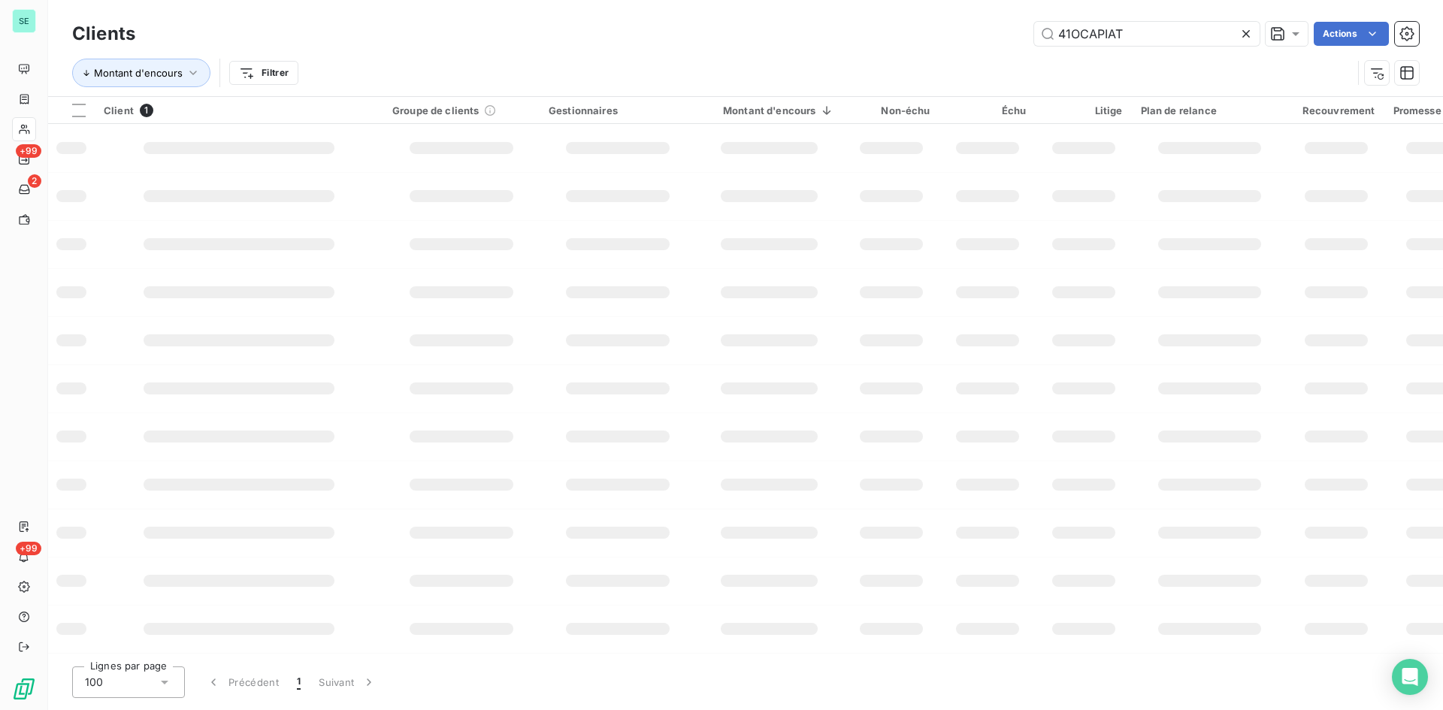
type input "41OCAPIAT"
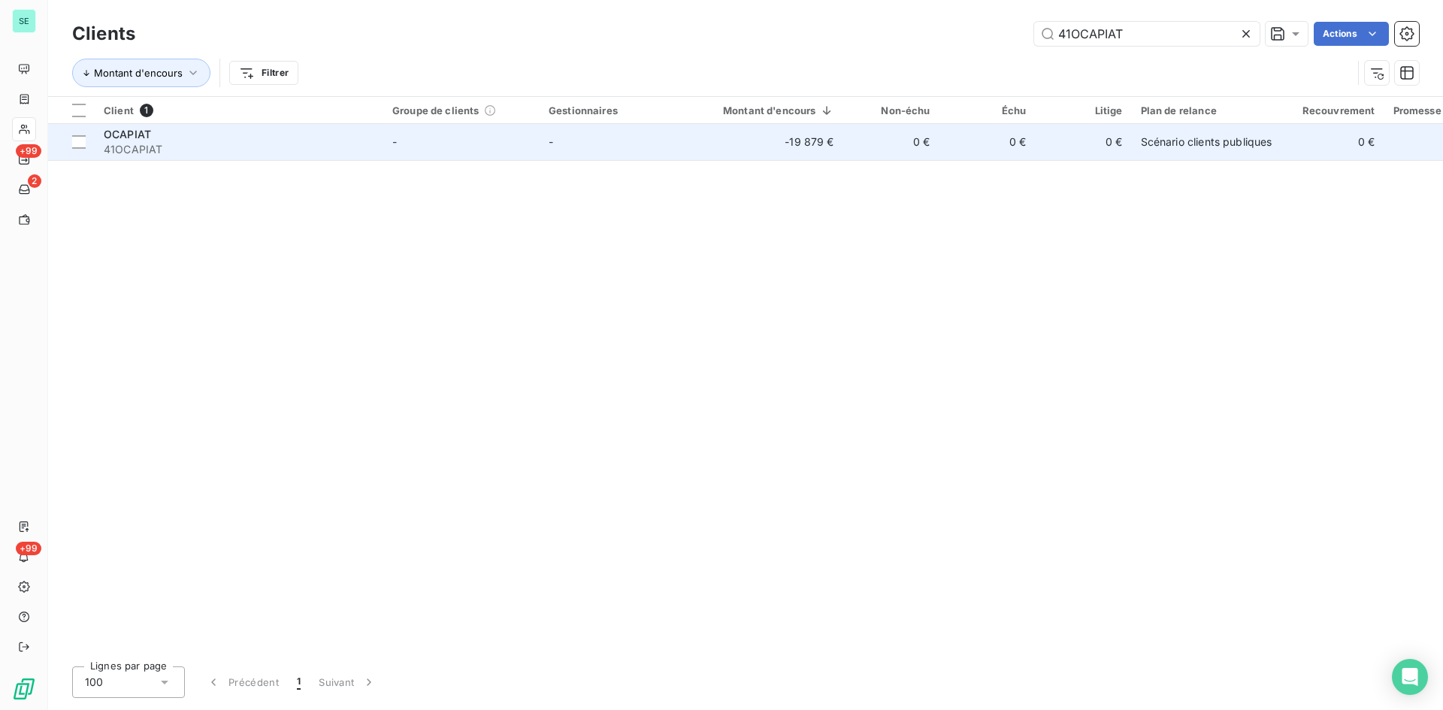
click at [815, 144] on td "-19 879 €" at bounding box center [769, 142] width 147 height 36
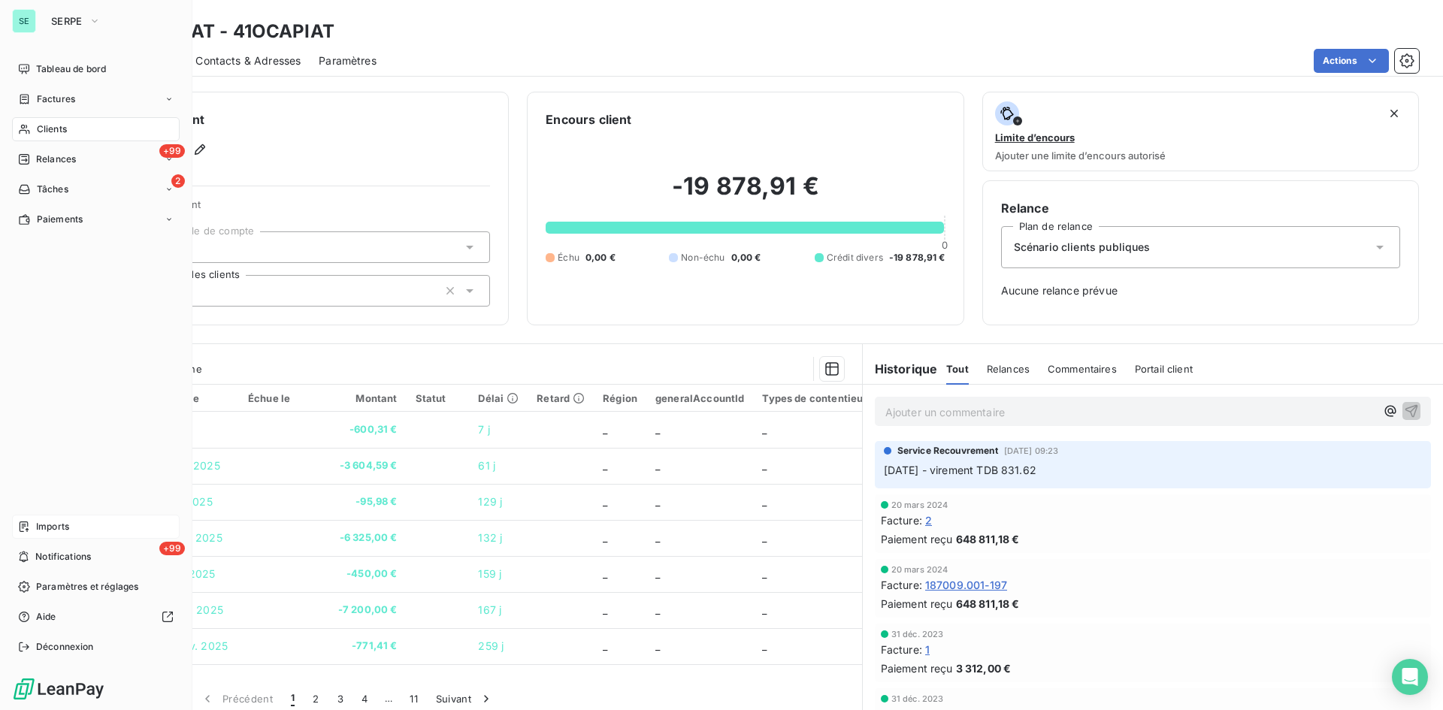
click at [54, 530] on span "Imports" at bounding box center [52, 527] width 33 height 14
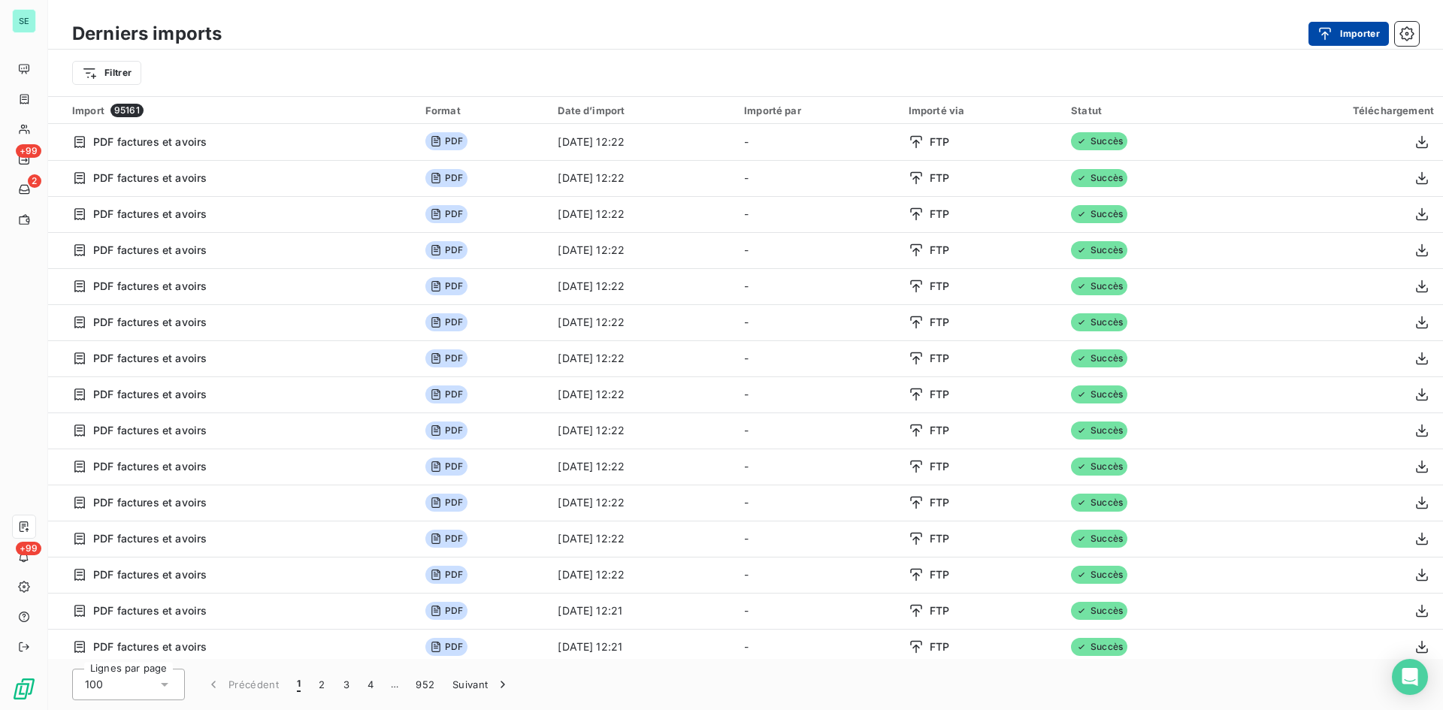
click at [1373, 33] on button "Importer" at bounding box center [1348, 34] width 80 height 24
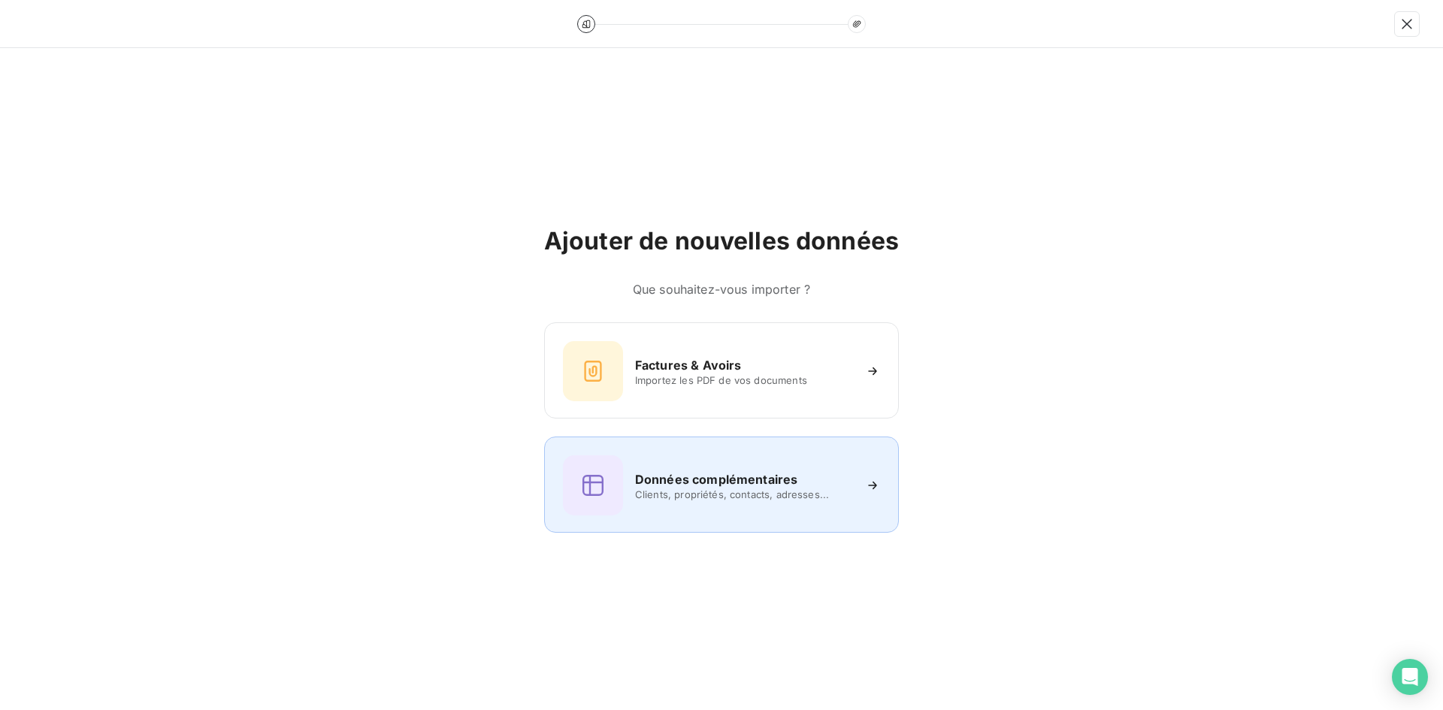
click at [671, 499] on span "Clients, propriétés, contacts, adresses..." at bounding box center [744, 494] width 218 height 12
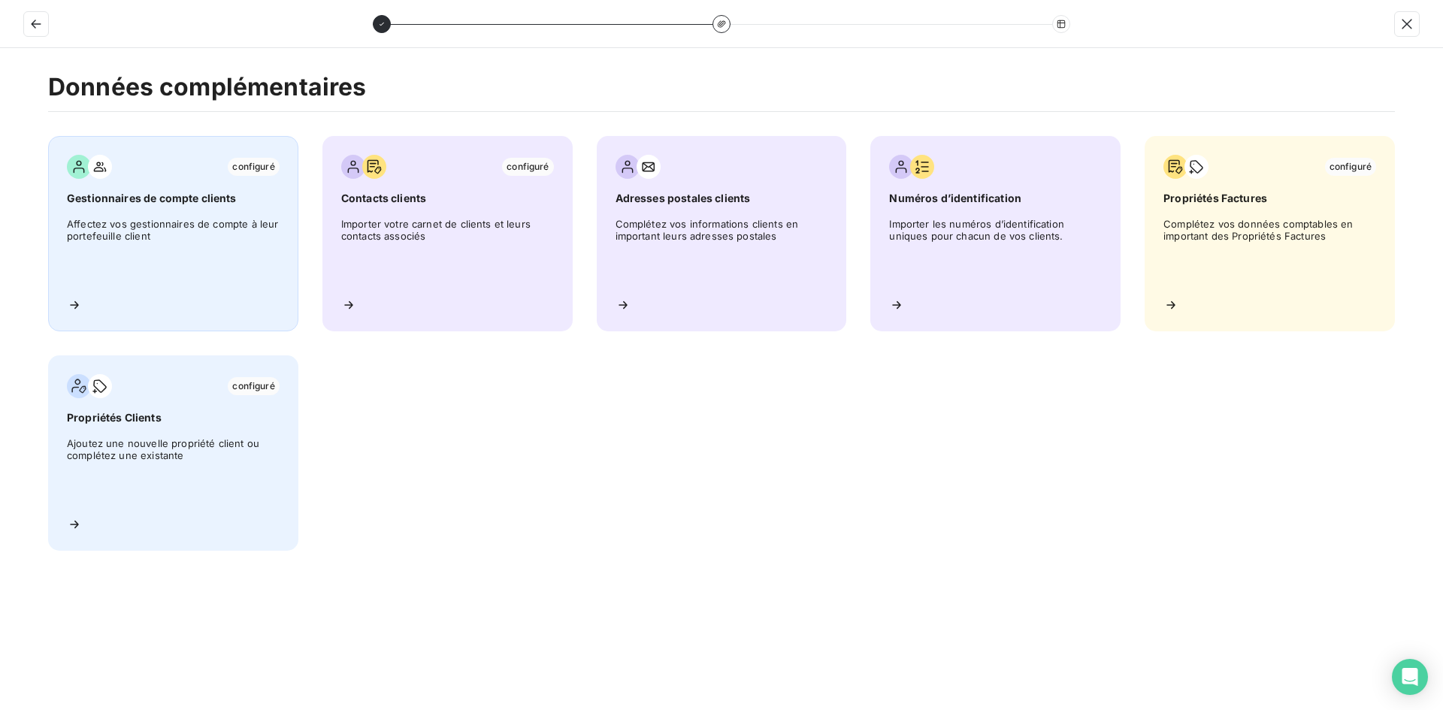
click at [164, 224] on span "Affectez vos gestionnaires de compte à leur portefeuille client" at bounding box center [173, 252] width 213 height 68
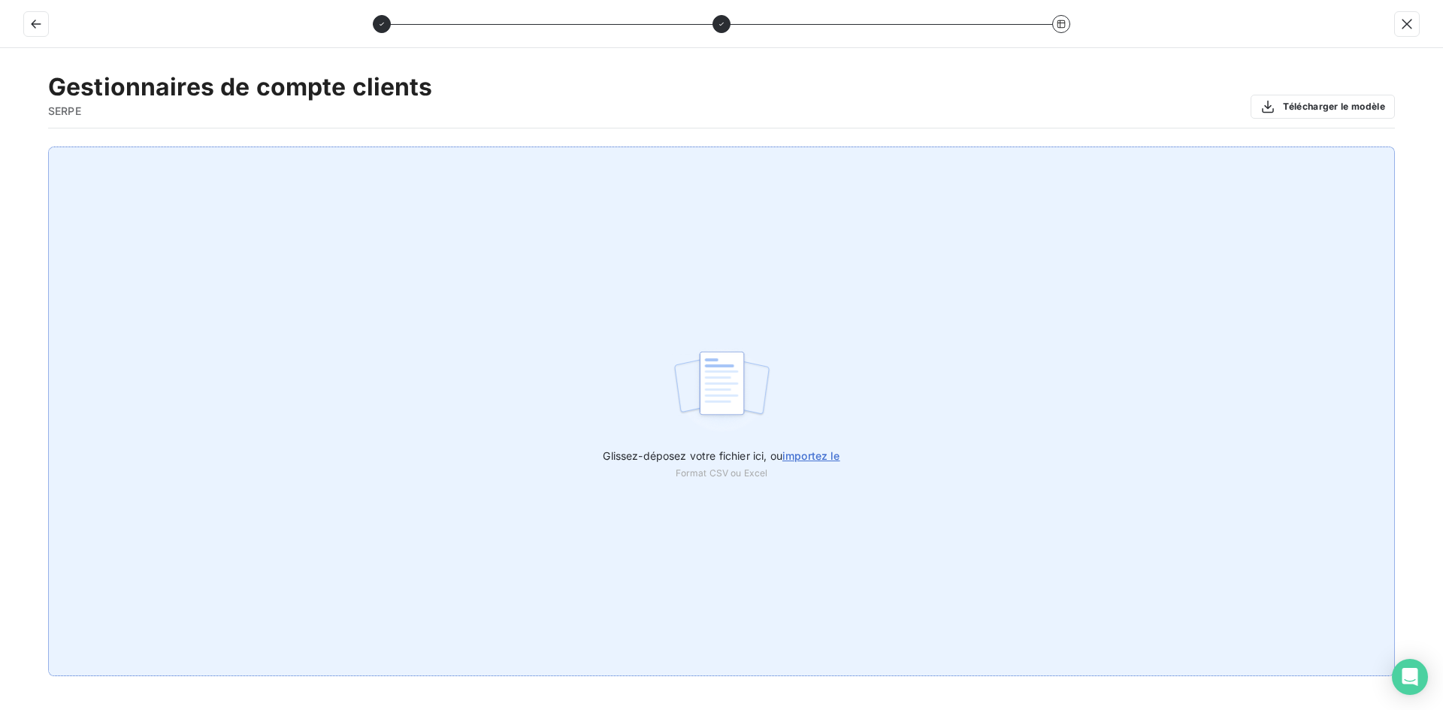
click at [821, 455] on span "importez le" at bounding box center [811, 455] width 58 height 13
click at [1, 147] on input "Glissez-déposez votre fichier ici, ou importez le" at bounding box center [0, 147] width 1 height 1
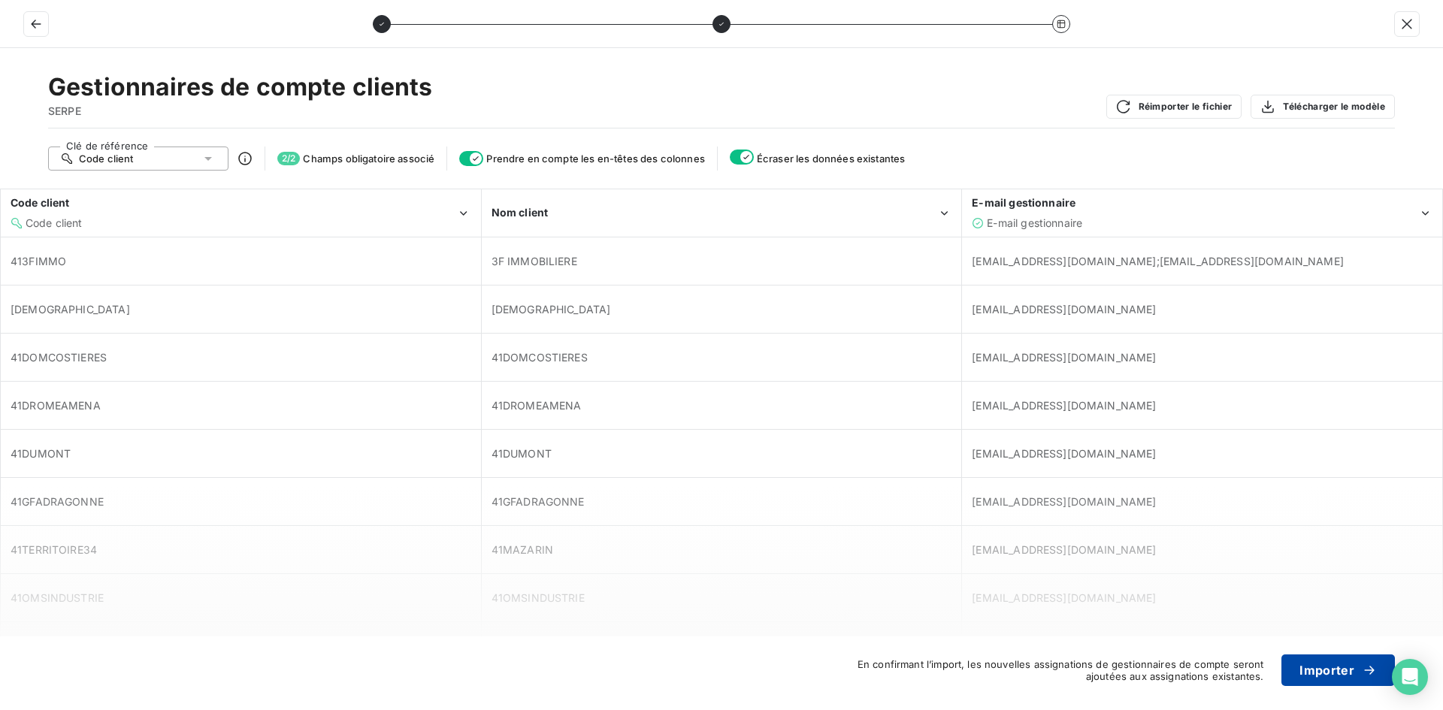
click at [1312, 667] on button "Importer" at bounding box center [1337, 671] width 113 height 32
